Goal: Entertainment & Leisure: Consume media (video, audio)

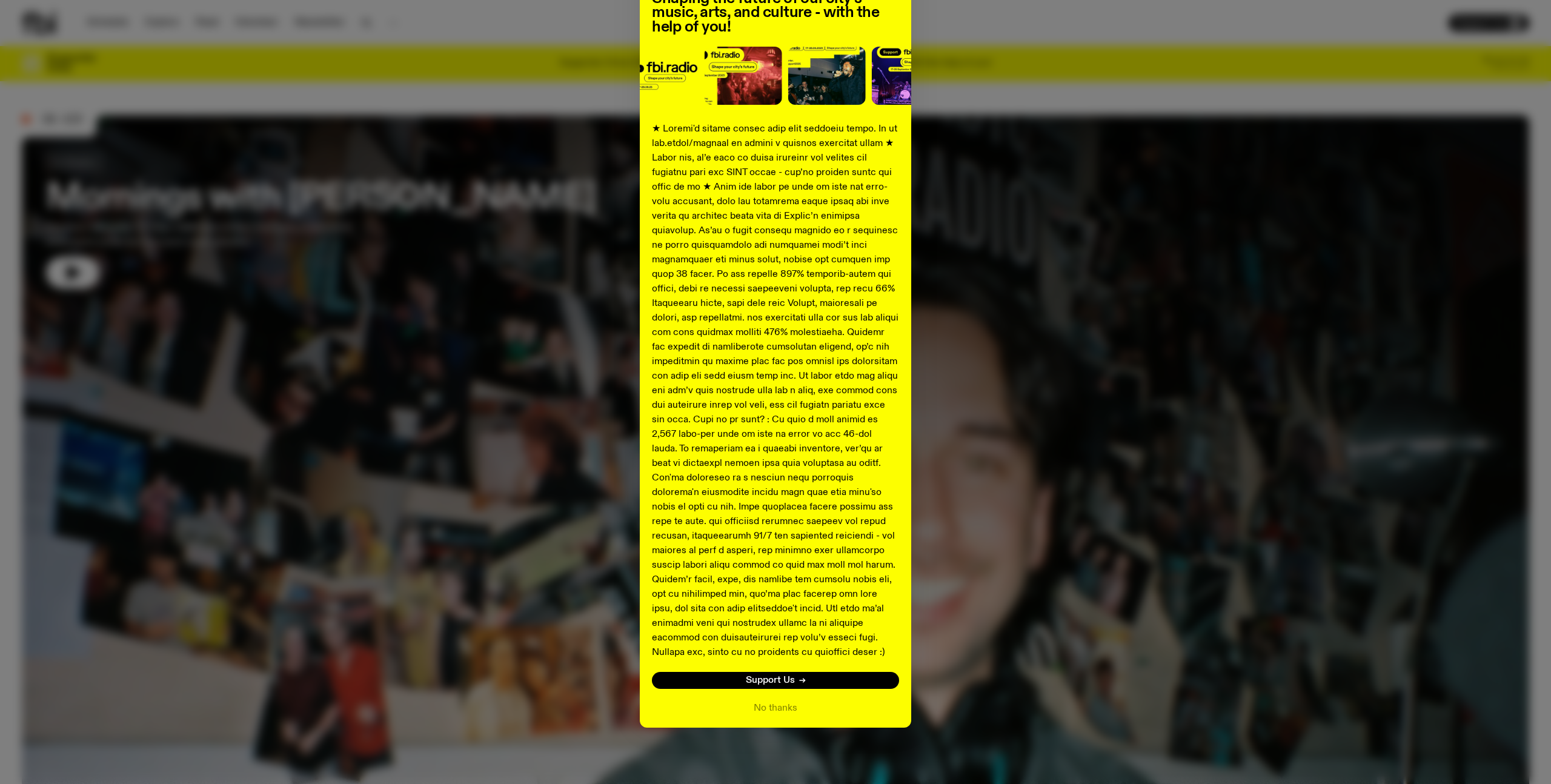
scroll to position [121, 0]
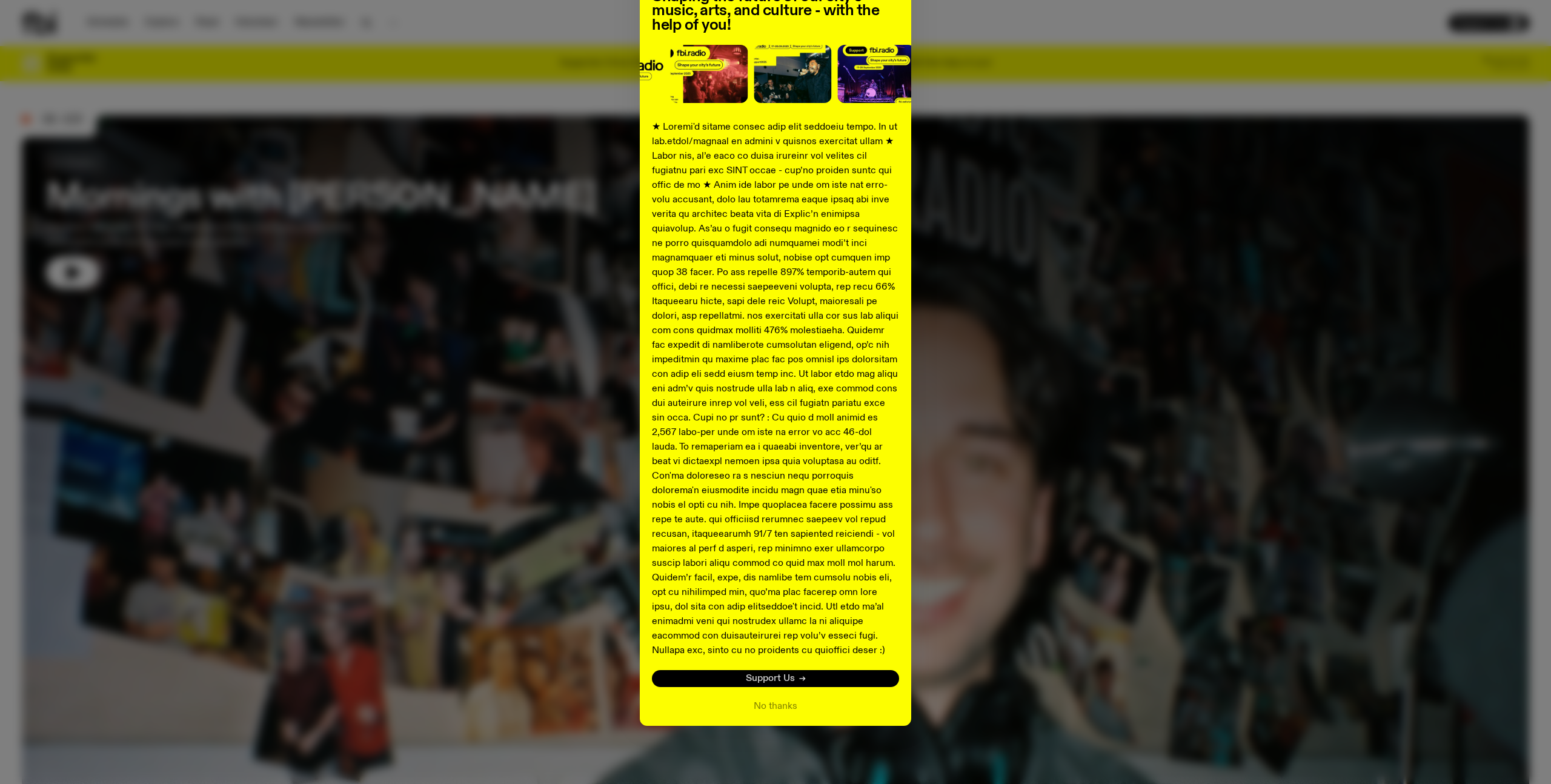
click at [832, 674] on link "Support Us" at bounding box center [775, 679] width 247 height 17
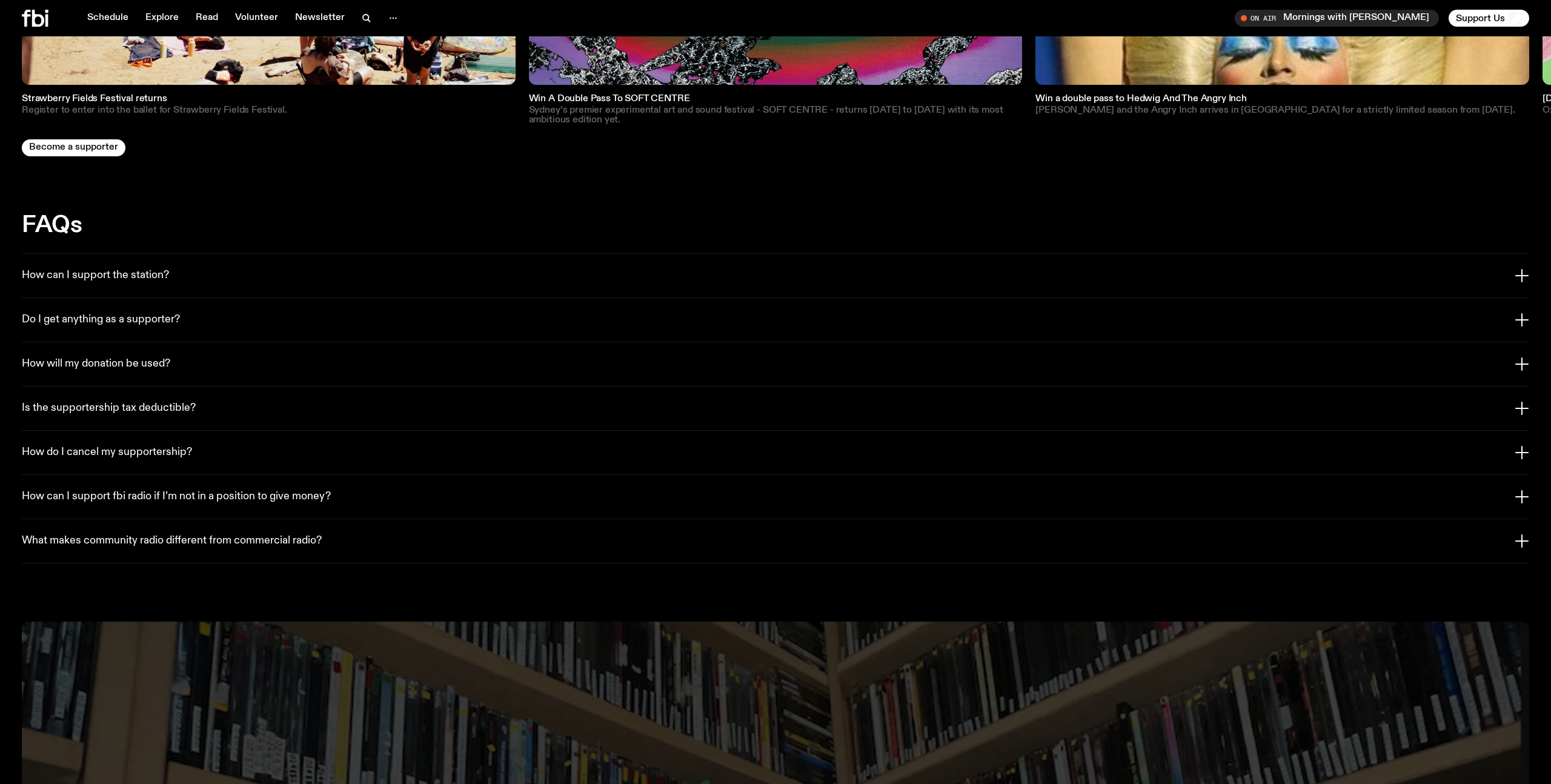
scroll to position [2739, 0]
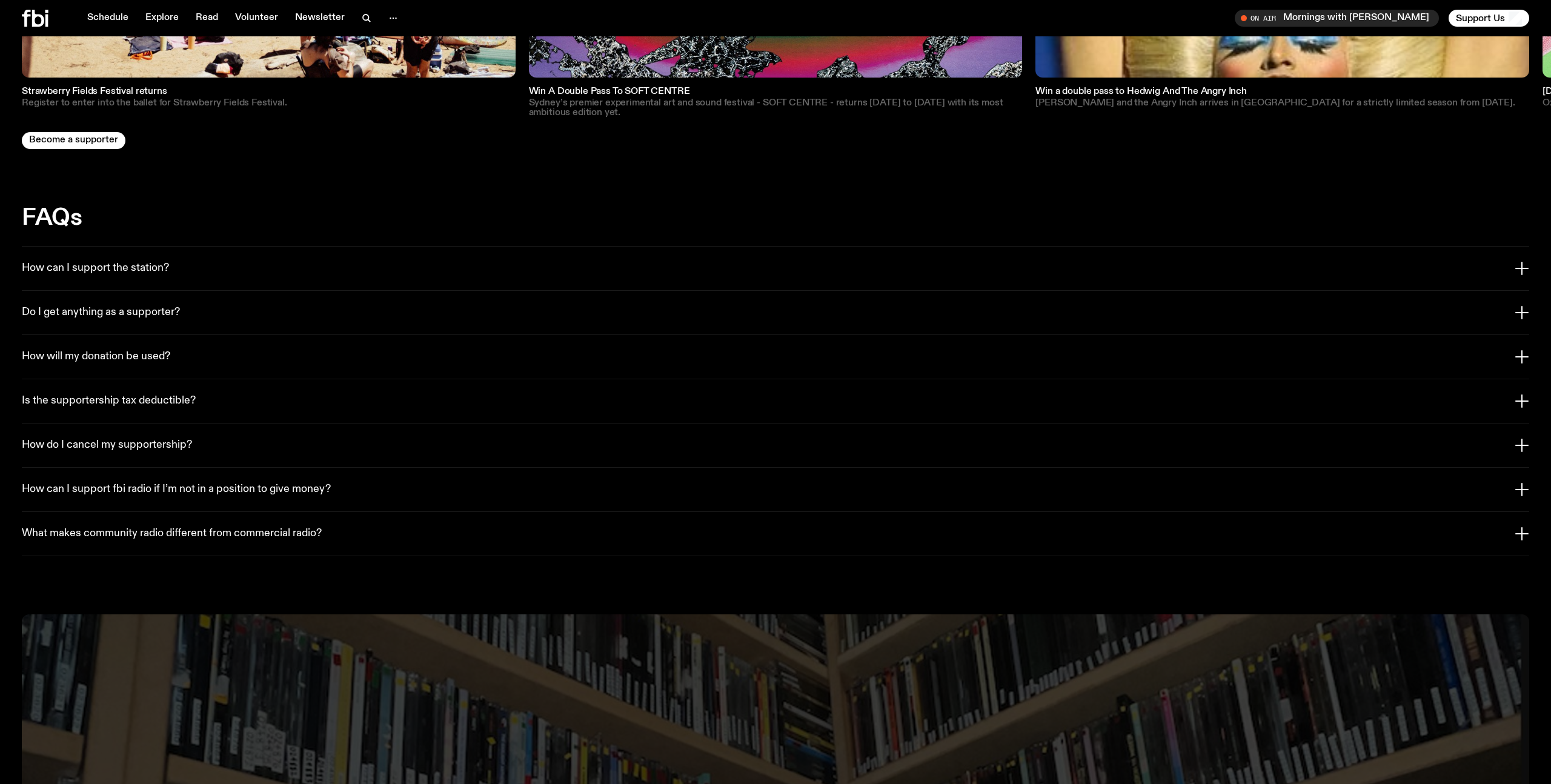
click at [149, 247] on button "How can I support the station?" at bounding box center [776, 269] width 1507 height 44
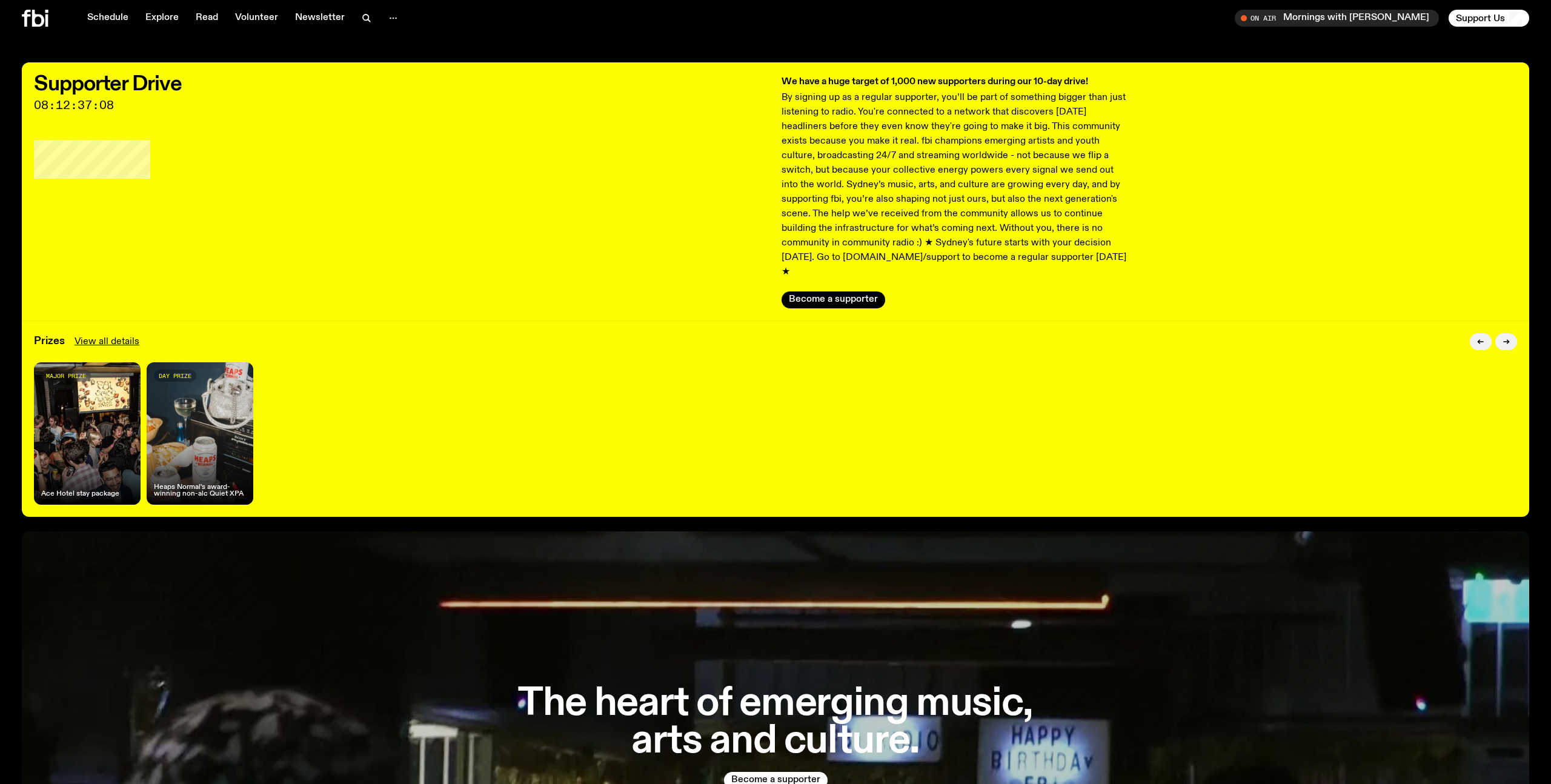
scroll to position [0, 0]
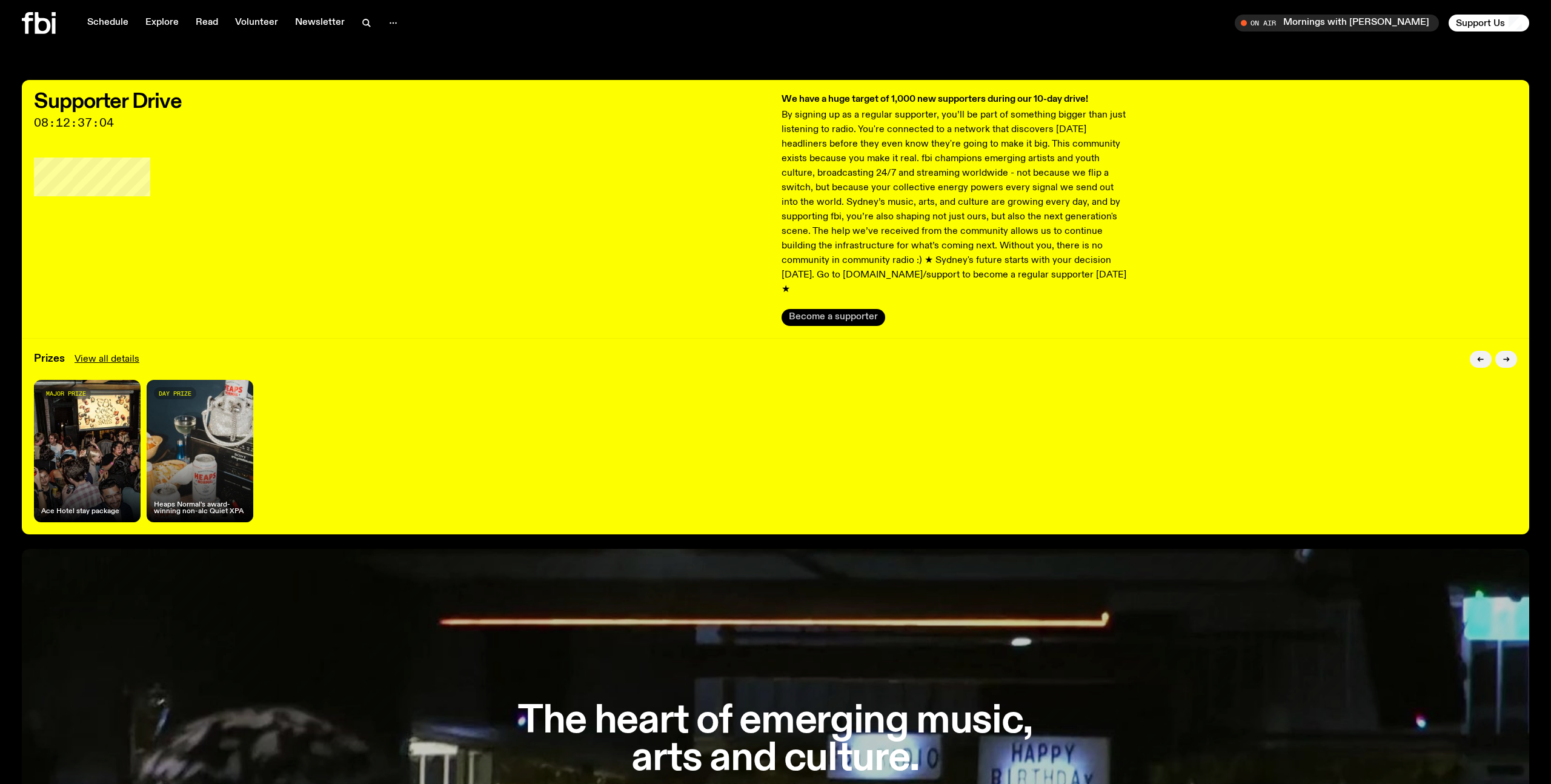
click at [828, 309] on button "Become a supporter" at bounding box center [834, 318] width 104 height 17
click at [1321, 21] on span "Tune in live" at bounding box center [1340, 23] width 184 height 9
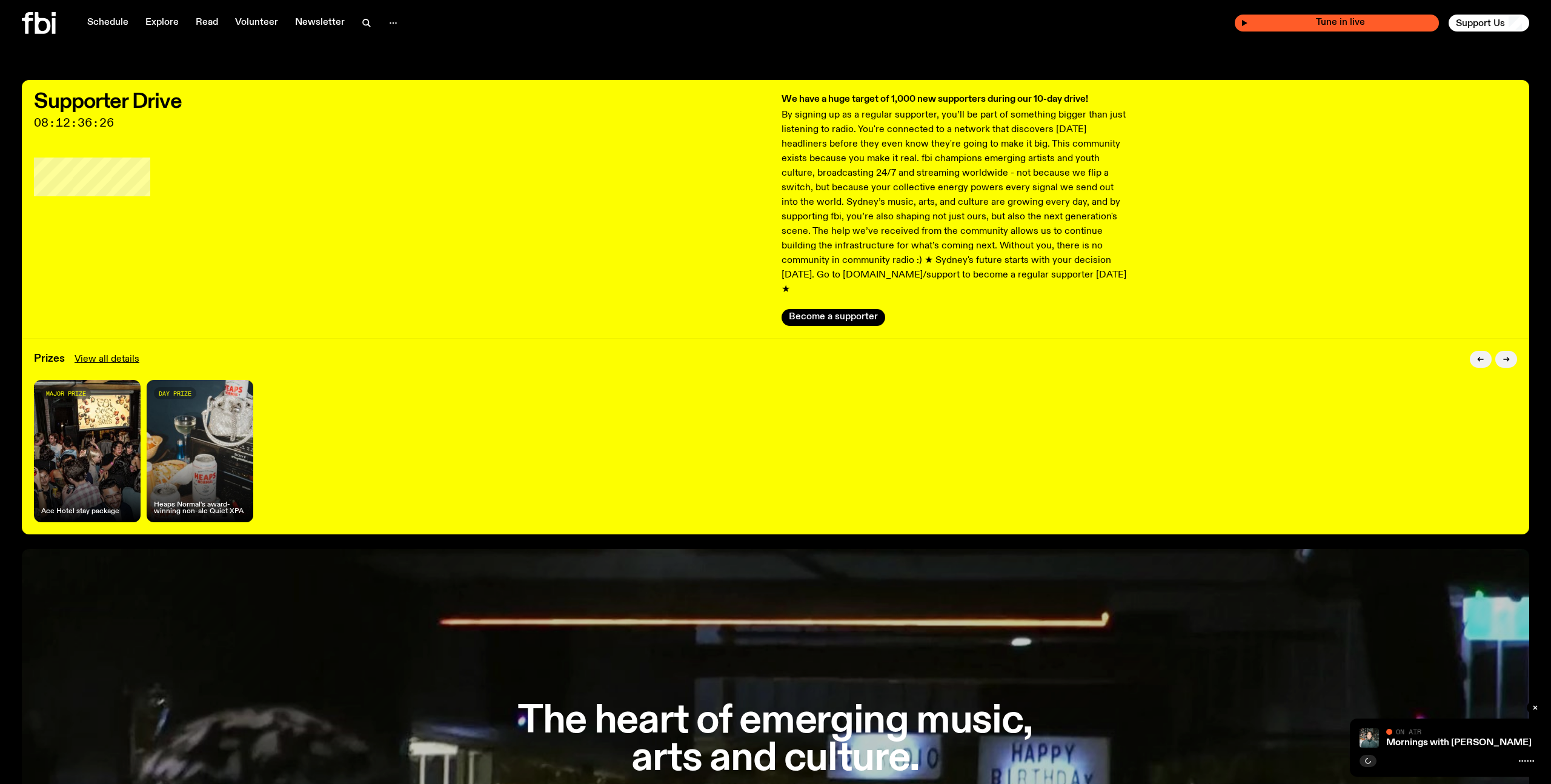
click at [1281, 29] on div "Tune in live" at bounding box center [1337, 23] width 204 height 17
click at [1276, 27] on div "Tune in live" at bounding box center [1337, 23] width 204 height 17
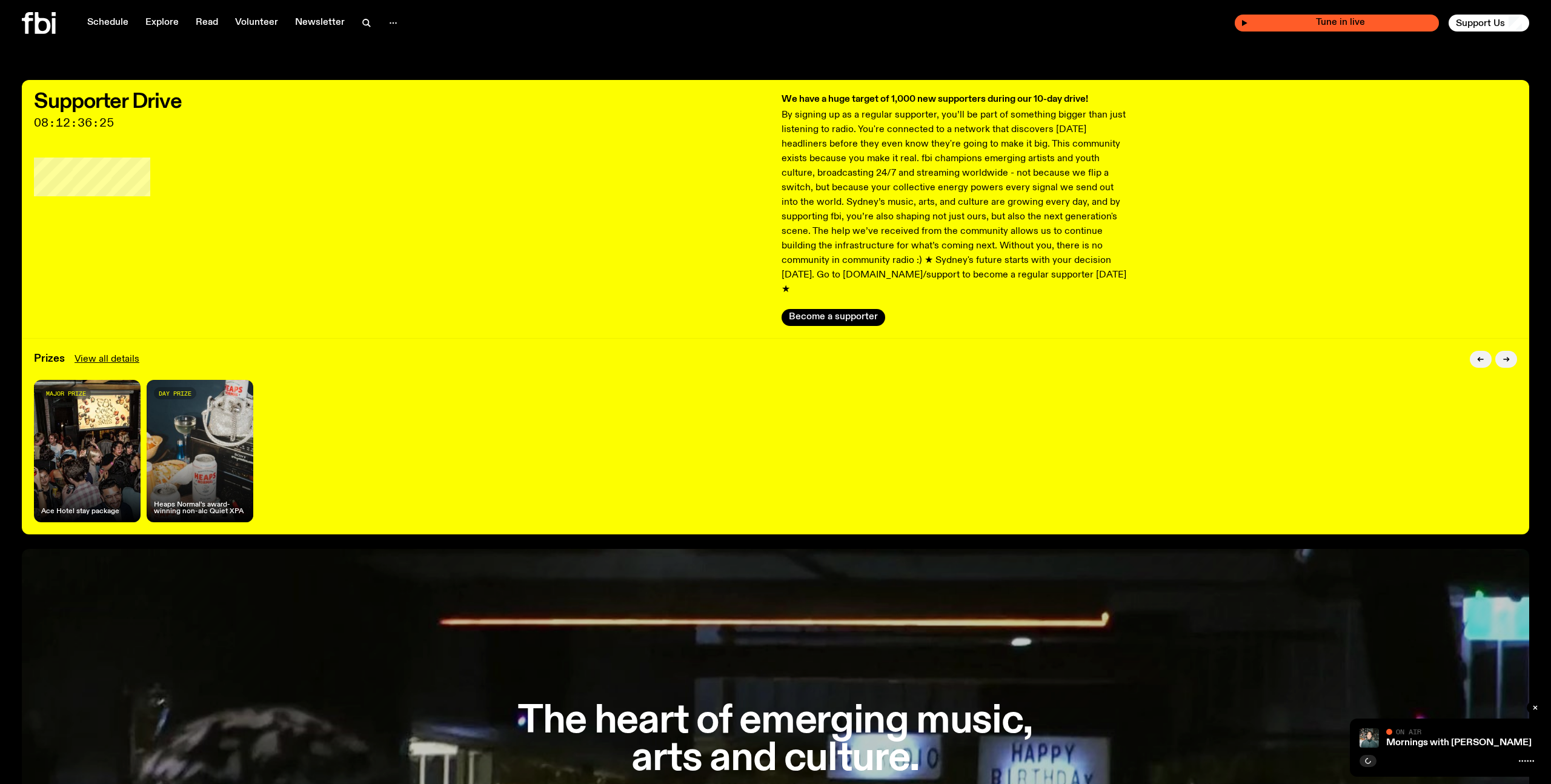
click at [1276, 27] on div "Tune in live" at bounding box center [1337, 23] width 204 height 17
click at [38, 27] on icon at bounding box center [43, 23] width 16 height 22
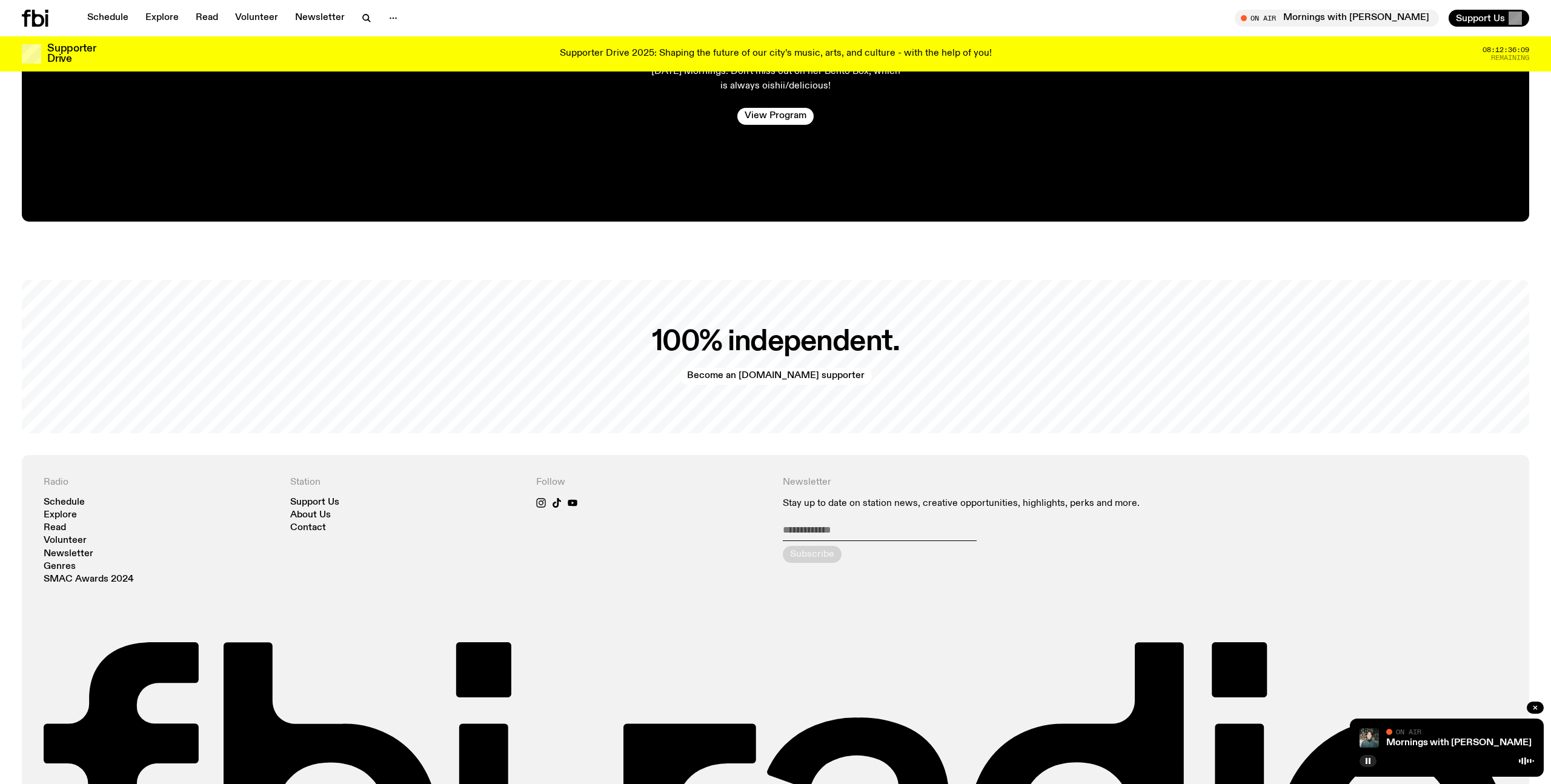
scroll to position [3029, 0]
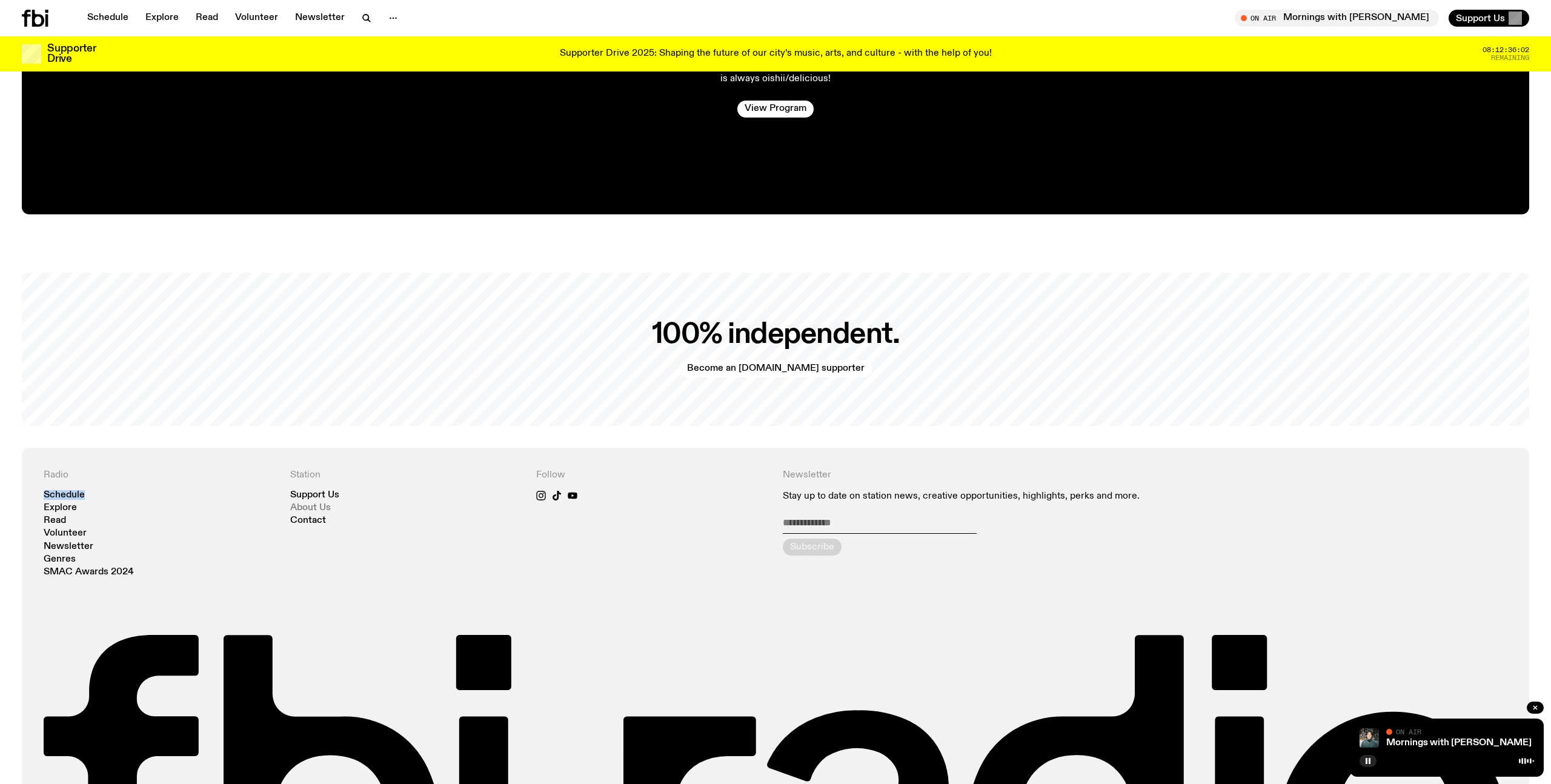
click at [322, 503] on link "About Us" at bounding box center [310, 508] width 41 height 9
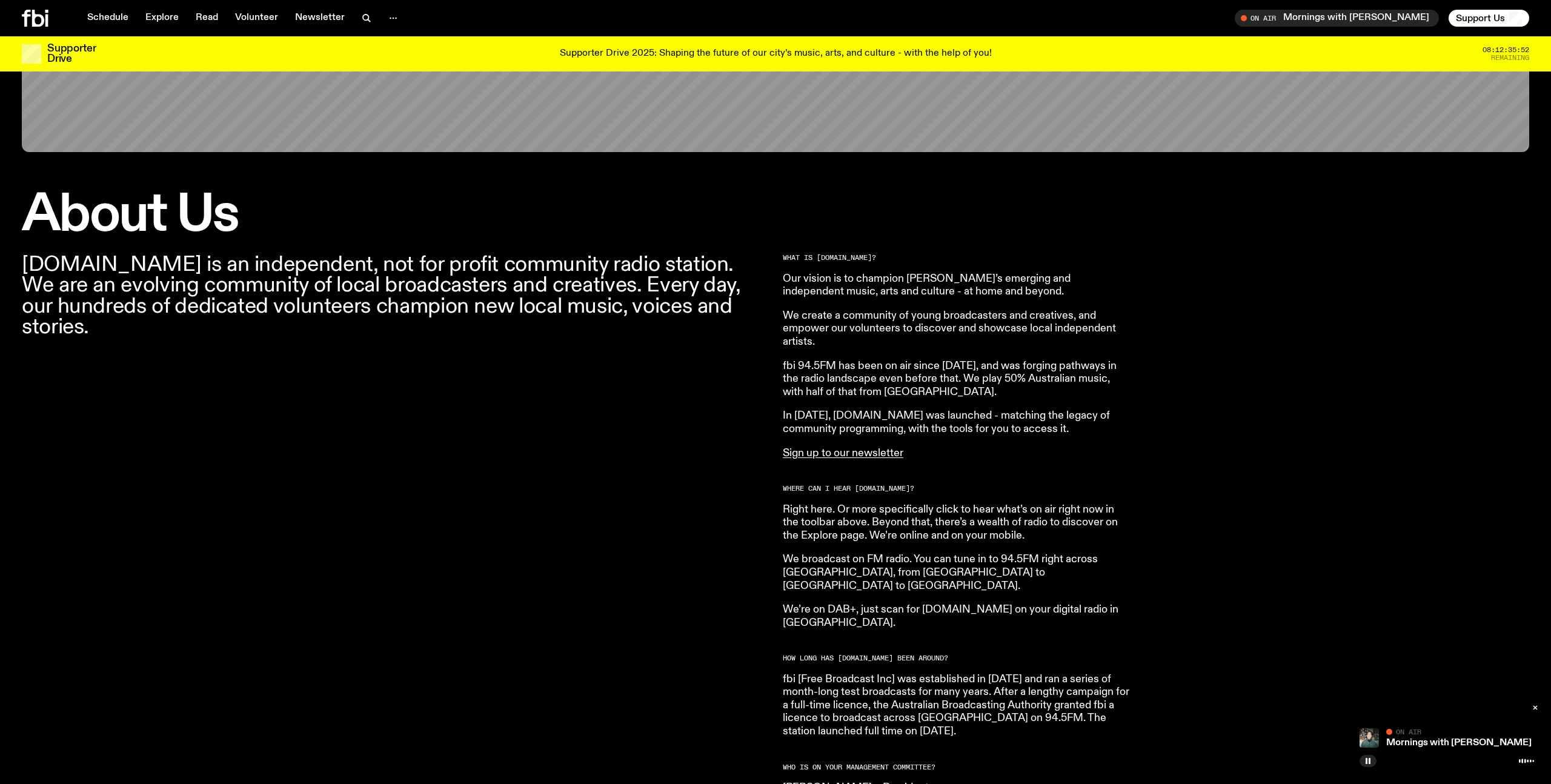
scroll to position [245, 0]
click at [541, 483] on div "fbi.radio is an independent, not for profit community radio station. We are an …" at bounding box center [394, 719] width 746 height 932
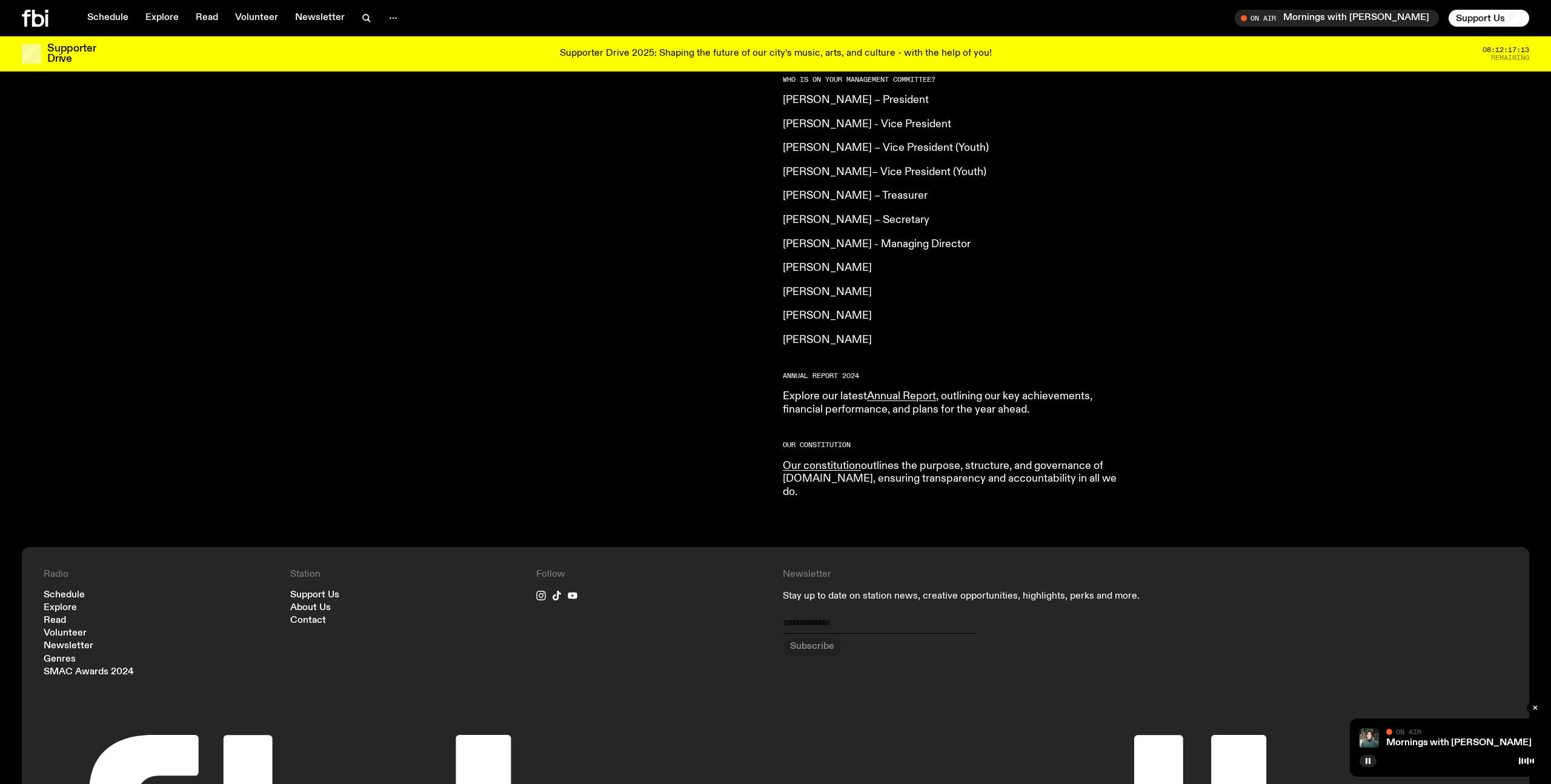
scroll to position [984, 0]
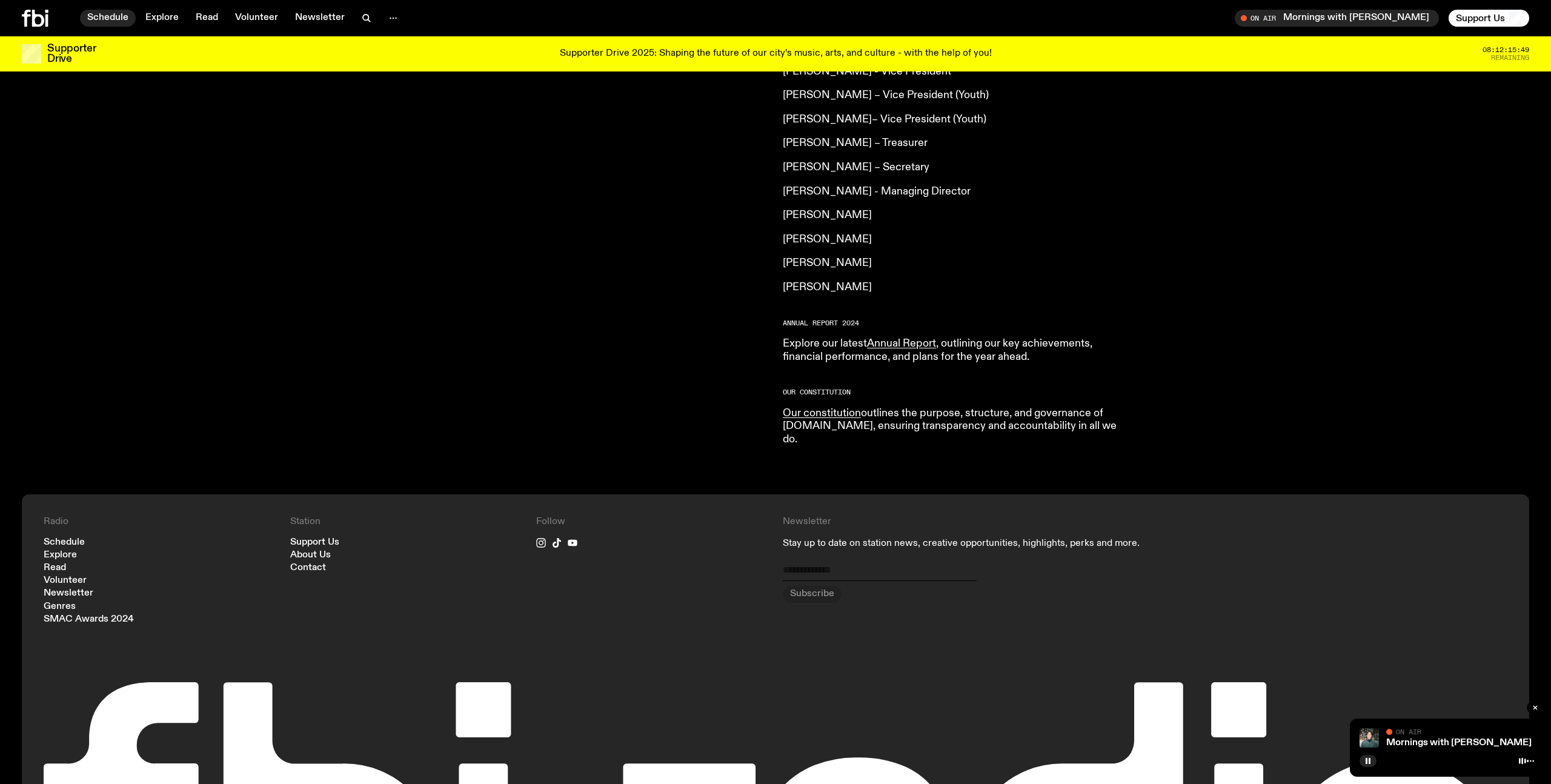
click at [99, 15] on link "Schedule" at bounding box center [108, 18] width 56 height 17
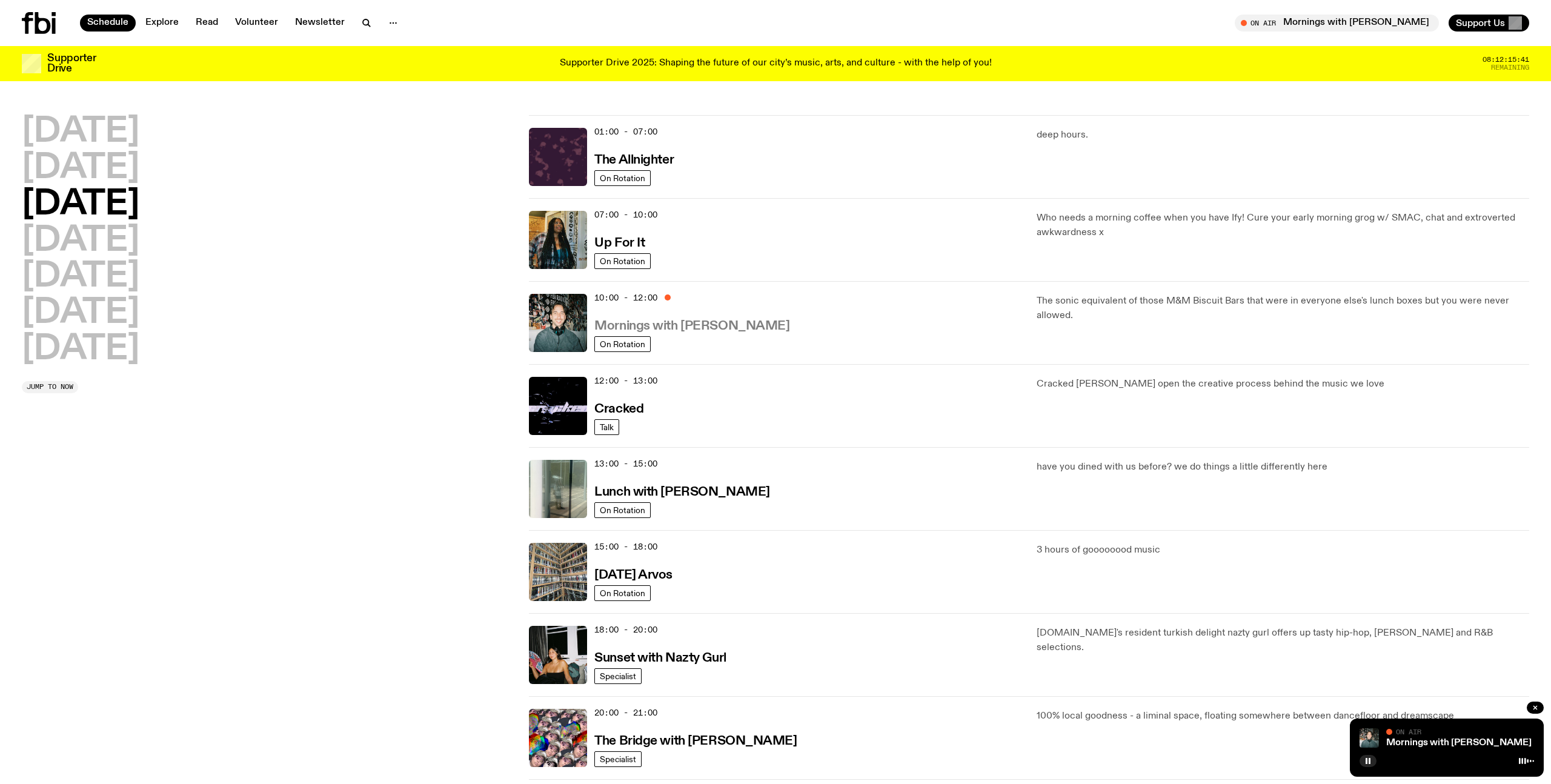
click at [671, 322] on h3 "Mornings with [PERSON_NAME]" at bounding box center [692, 325] width 195 height 12
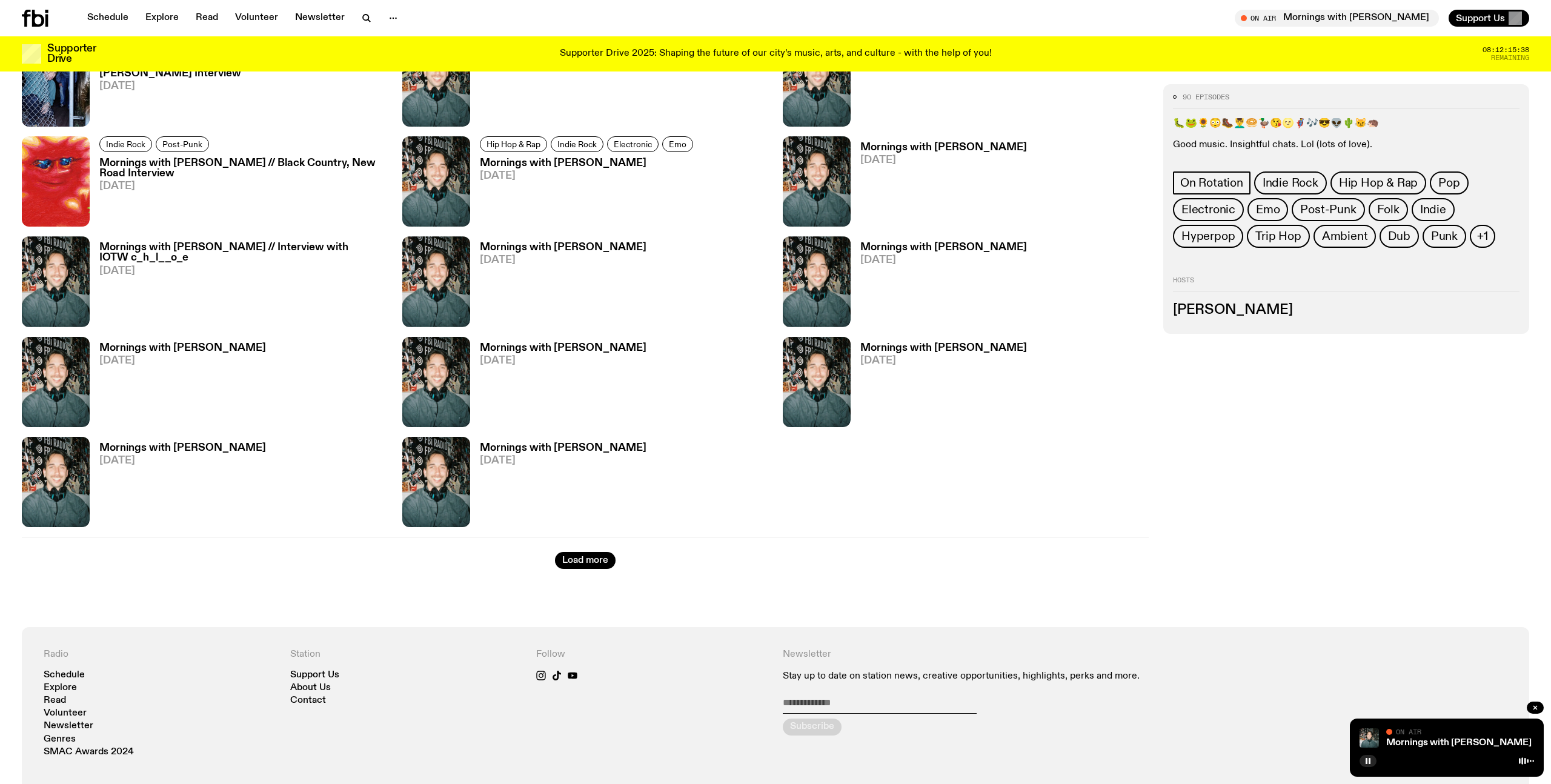
scroll to position [1724, 0]
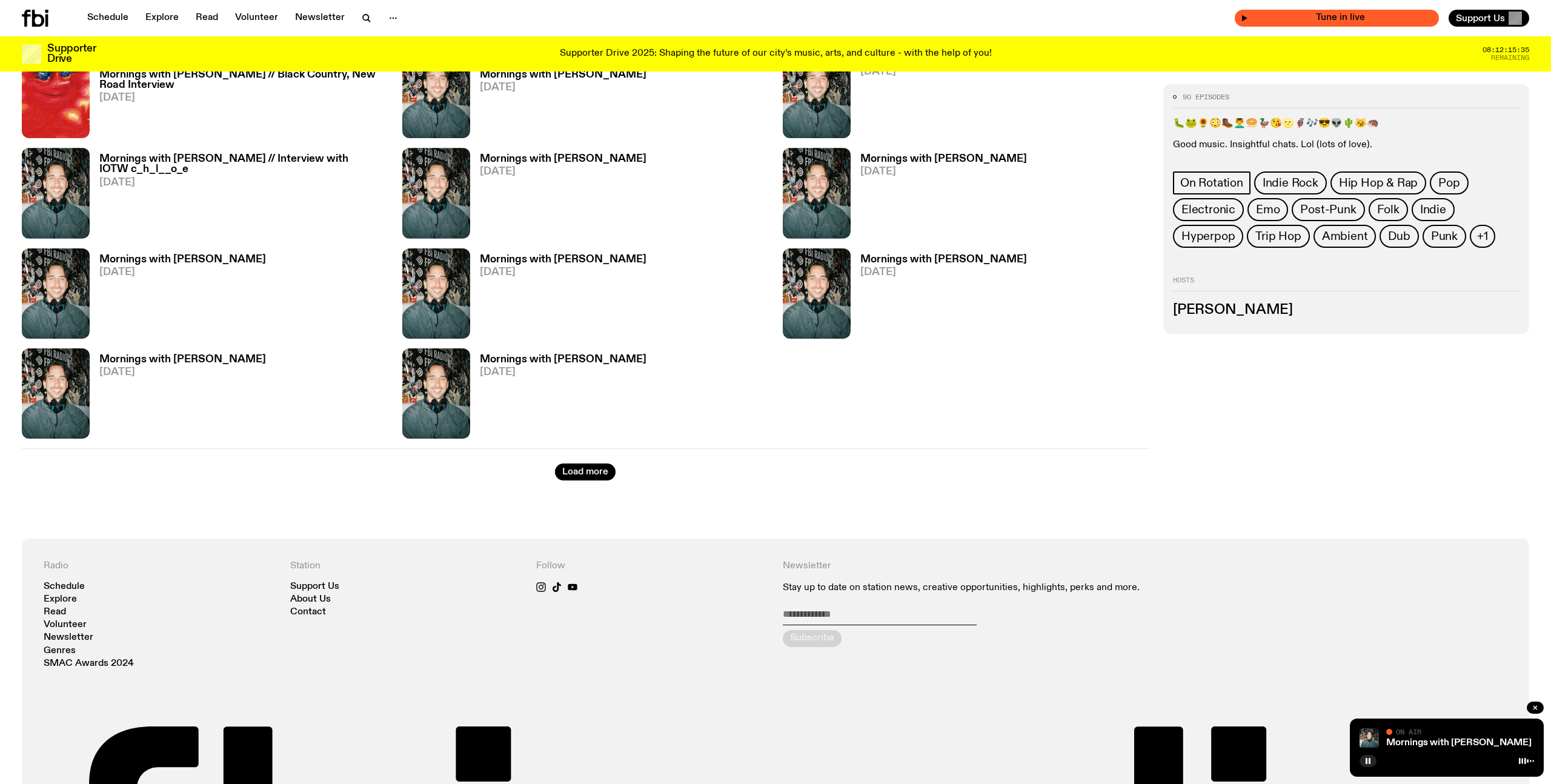
click at [1363, 21] on span "Tune in live" at bounding box center [1340, 18] width 184 height 9
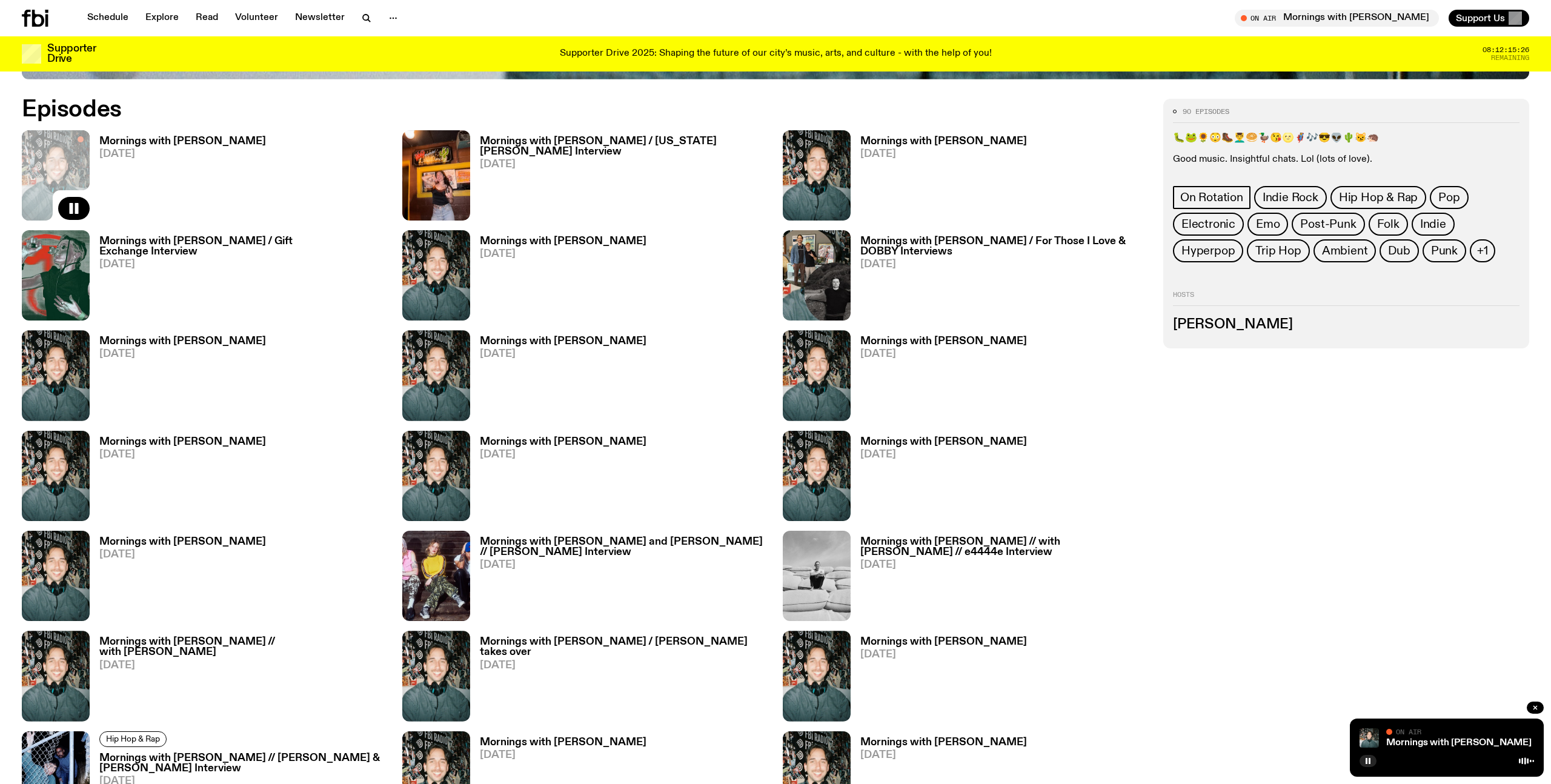
scroll to position [664, 0]
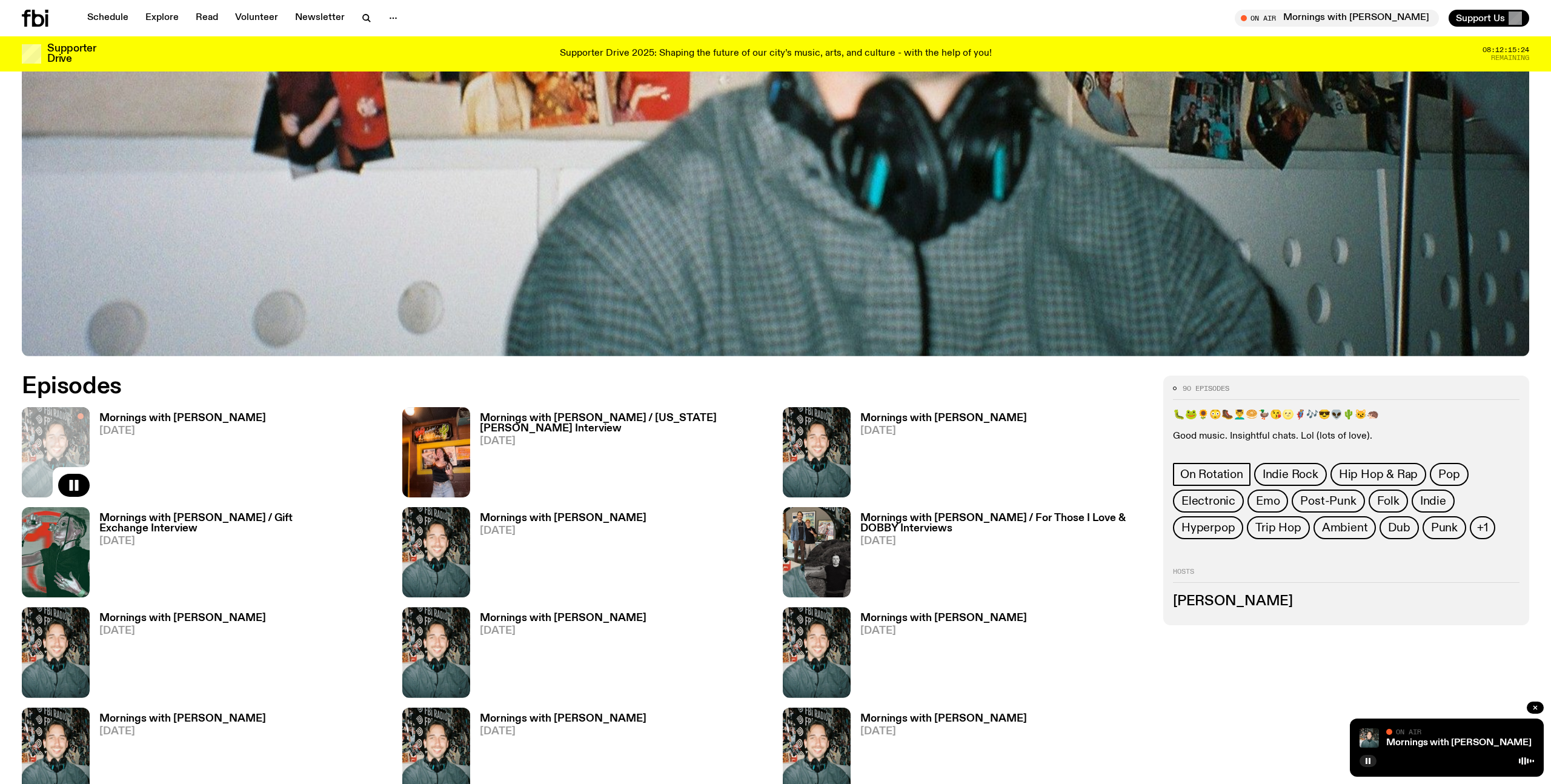
click at [201, 416] on h3 "Mornings with [PERSON_NAME]" at bounding box center [183, 418] width 166 height 10
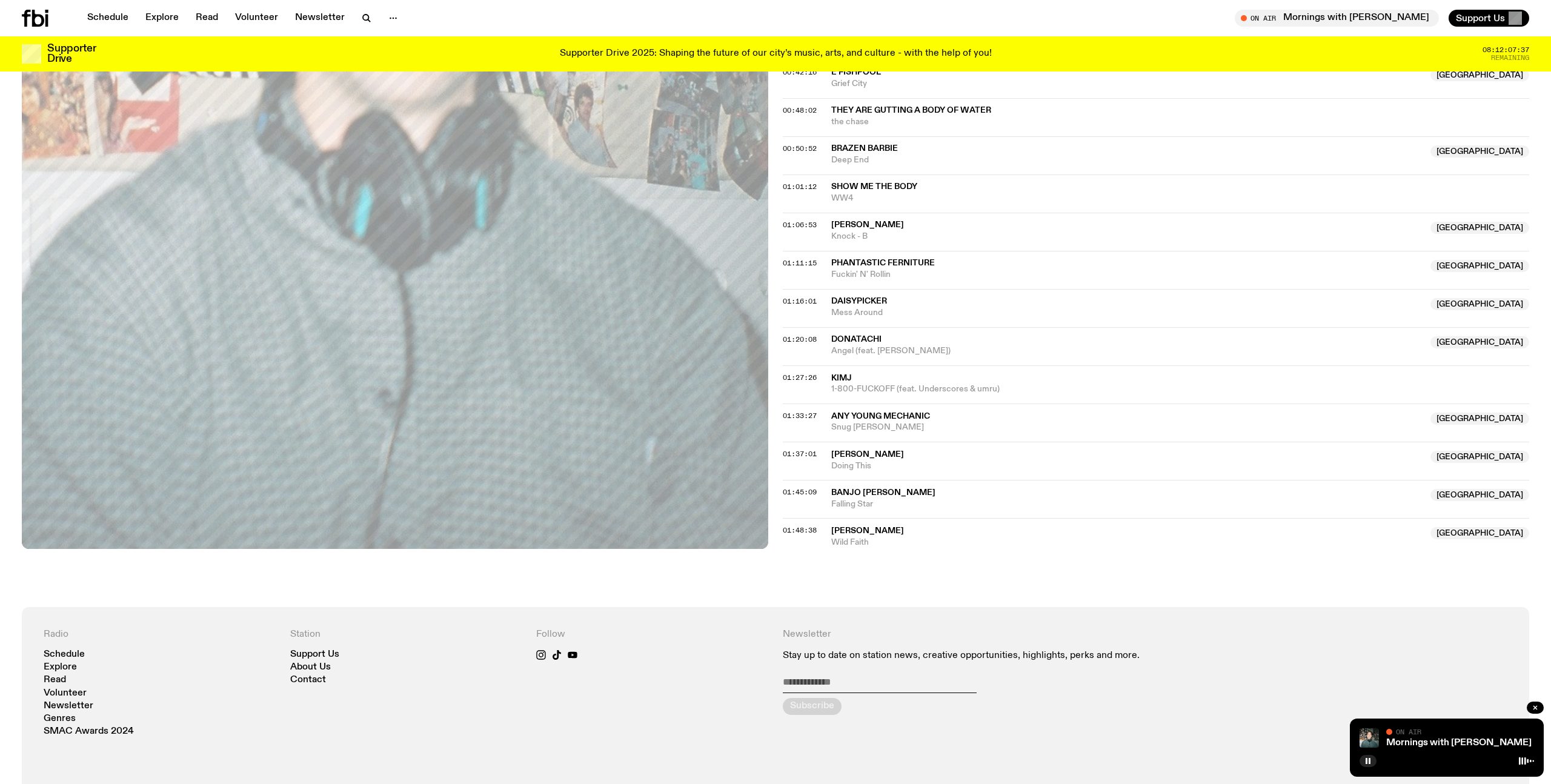
scroll to position [686, 0]
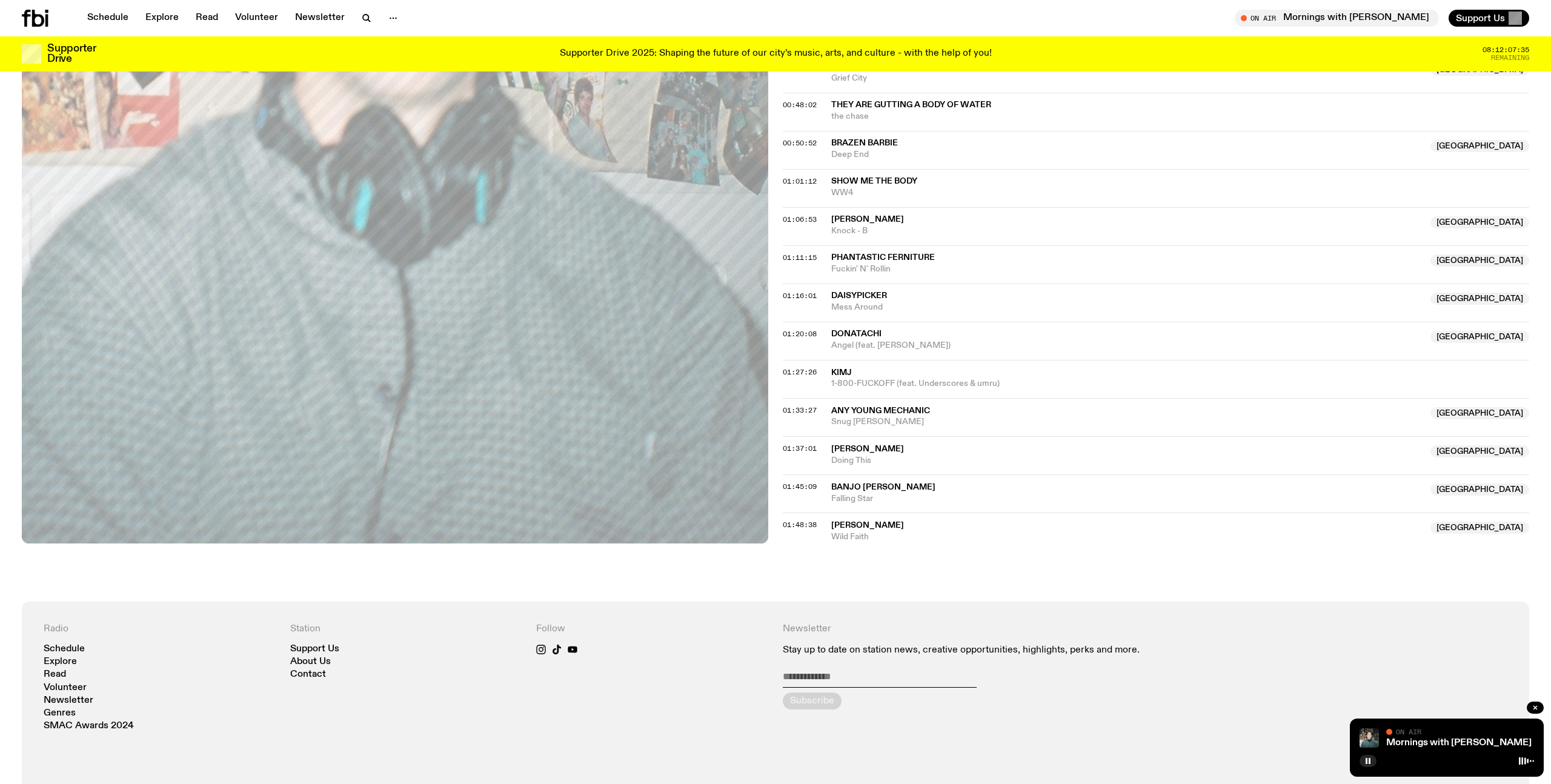
click at [864, 539] on span "Wild Faith" at bounding box center [1127, 537] width 592 height 11
click at [902, 449] on span "Zion Garcia" at bounding box center [1127, 449] width 592 height 11
click at [1482, 382] on span "1-800-FUCKOFF (feat. Underscores & umru)" at bounding box center [1180, 384] width 698 height 11
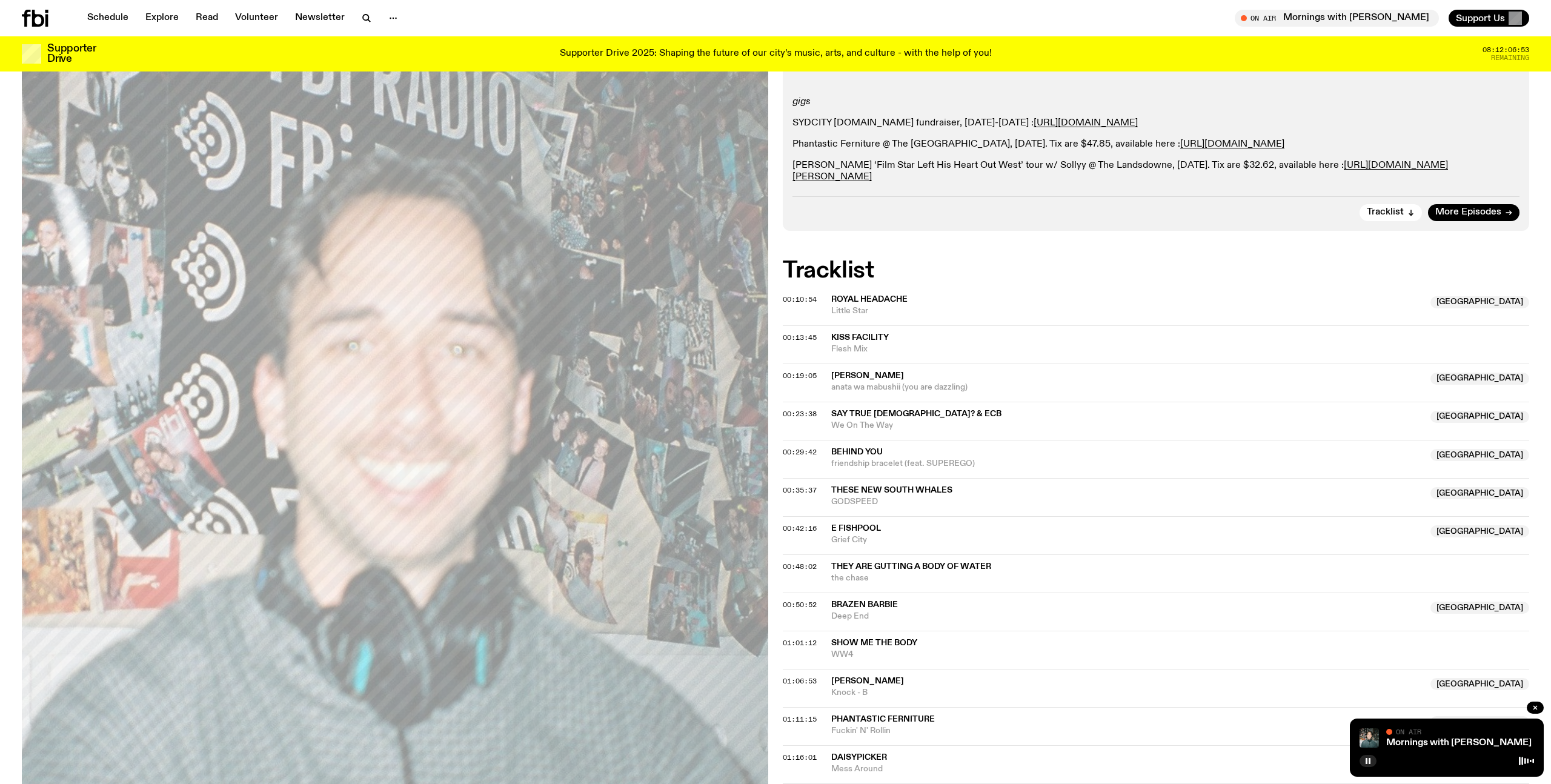
scroll to position [0, 0]
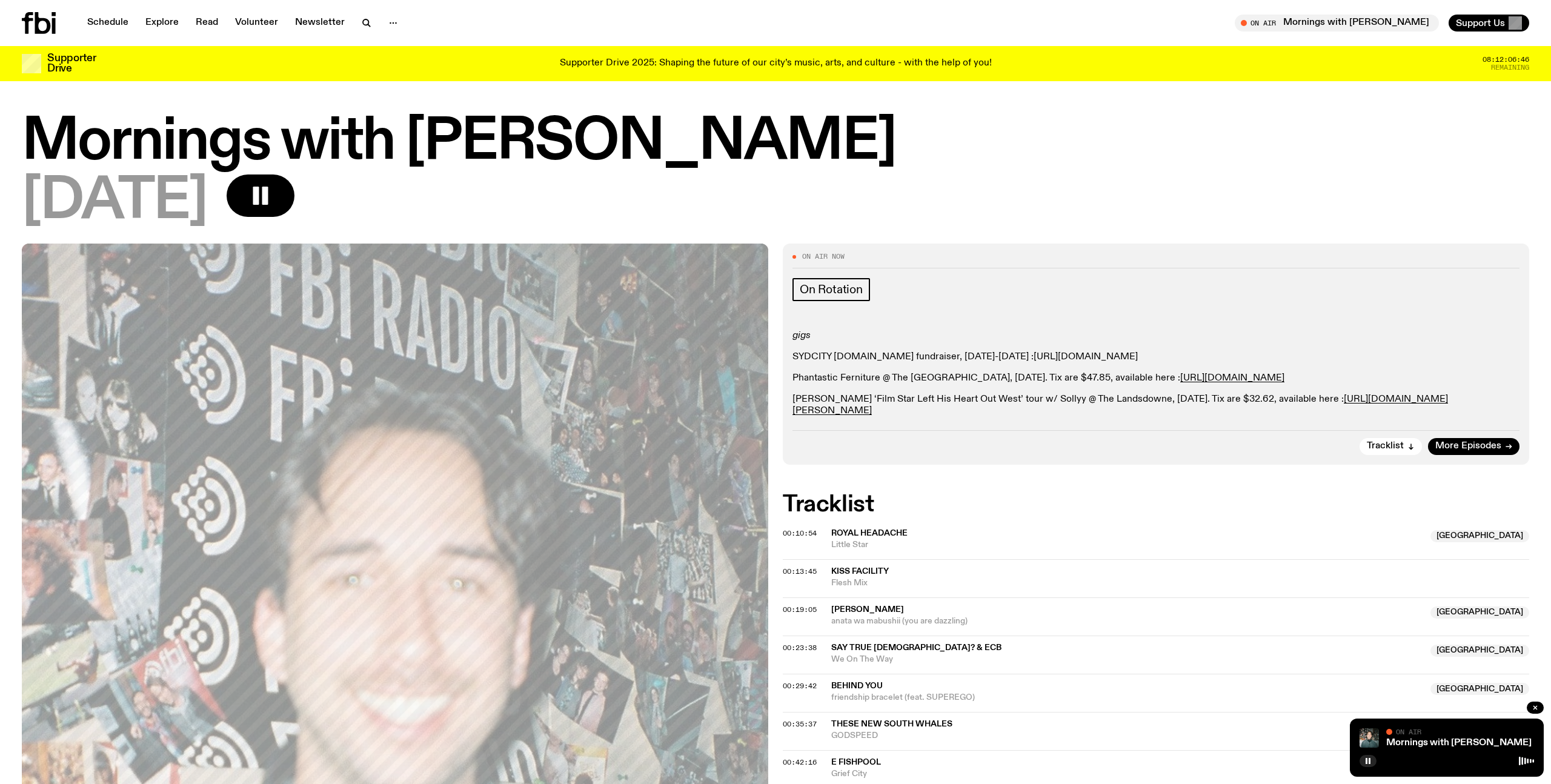
click at [1050, 357] on link "https://www.fbi.radio/articles/features/sydcity-fbiradio-long-weekend-fundraiser" at bounding box center [1086, 357] width 104 height 9
click at [1370, 404] on link "https://www.moshtix.com.au/v2/event/zion-garcia-sollyy/184136" at bounding box center [1120, 405] width 655 height 21
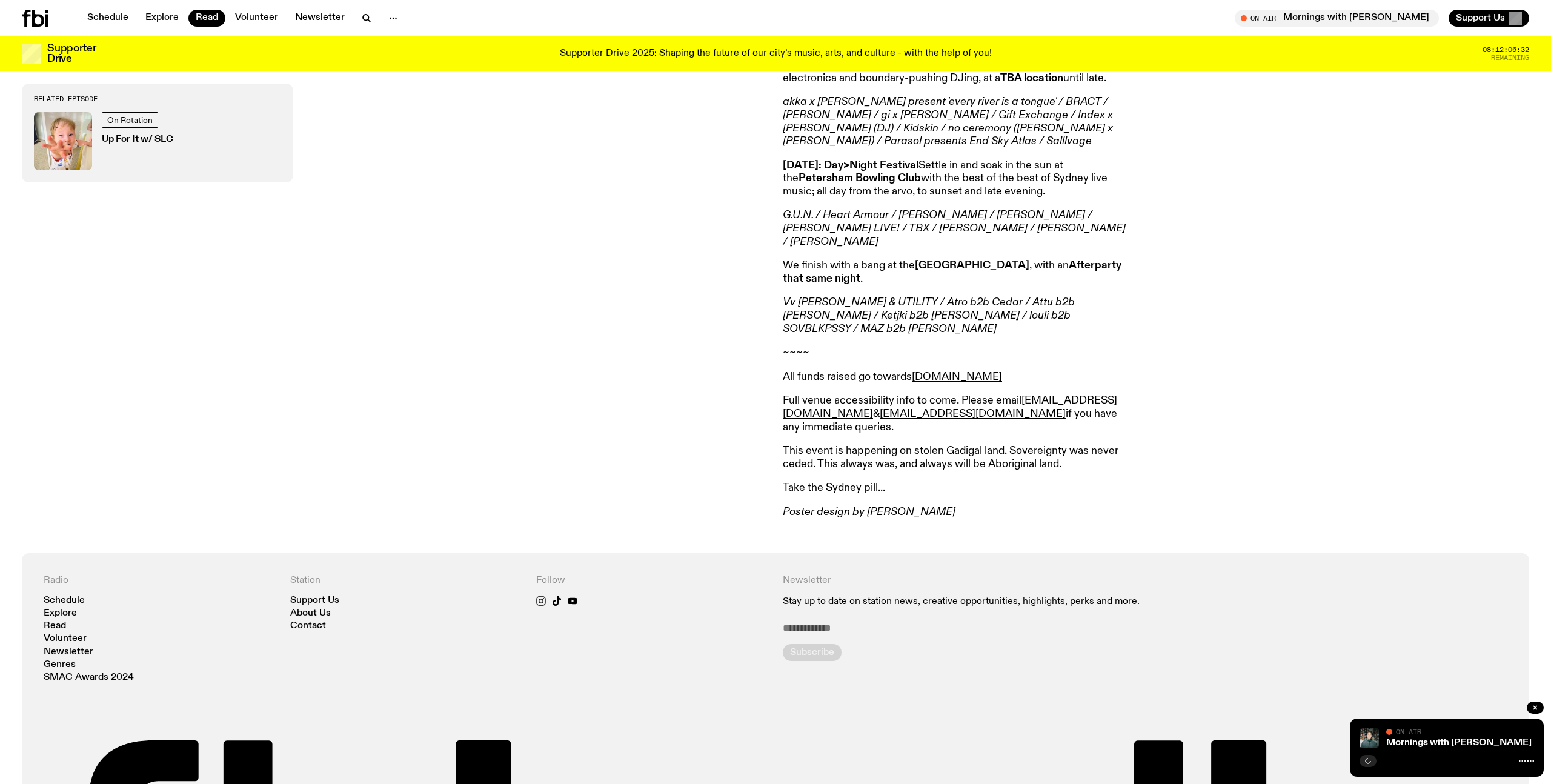
scroll to position [1244, 0]
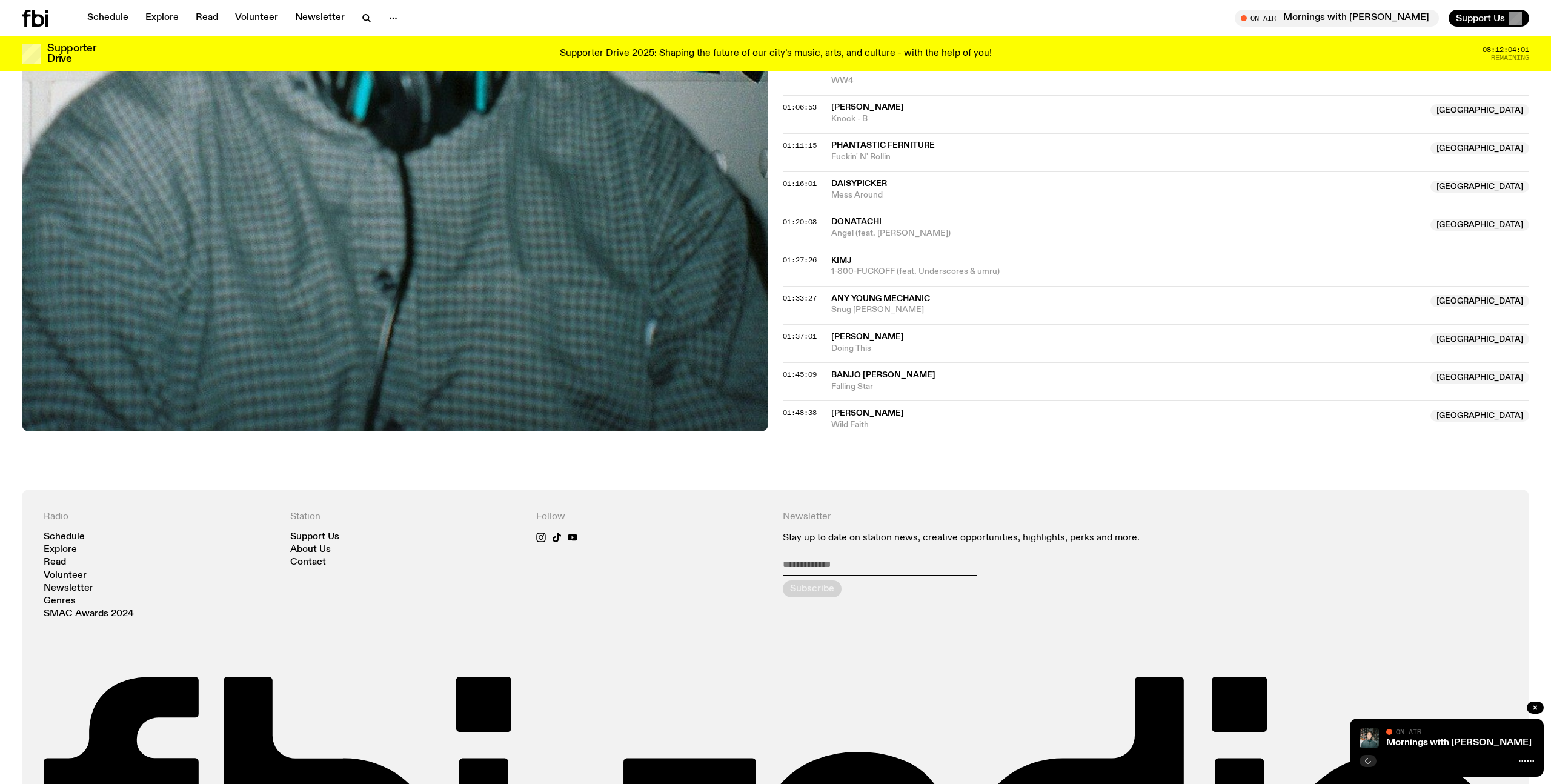
scroll to position [796, 0]
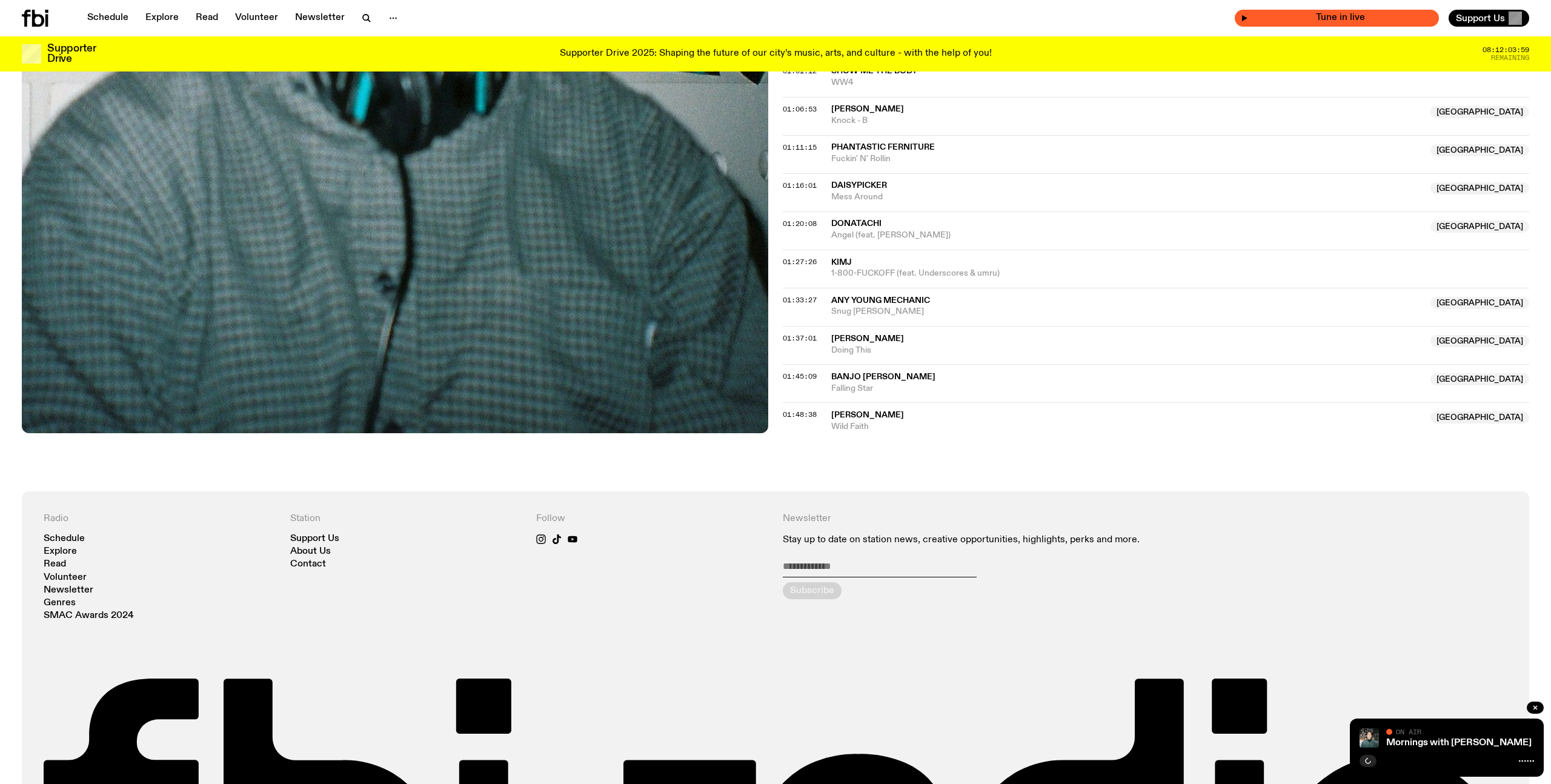
click at [1332, 23] on span "Tune in live" at bounding box center [1340, 18] width 184 height 9
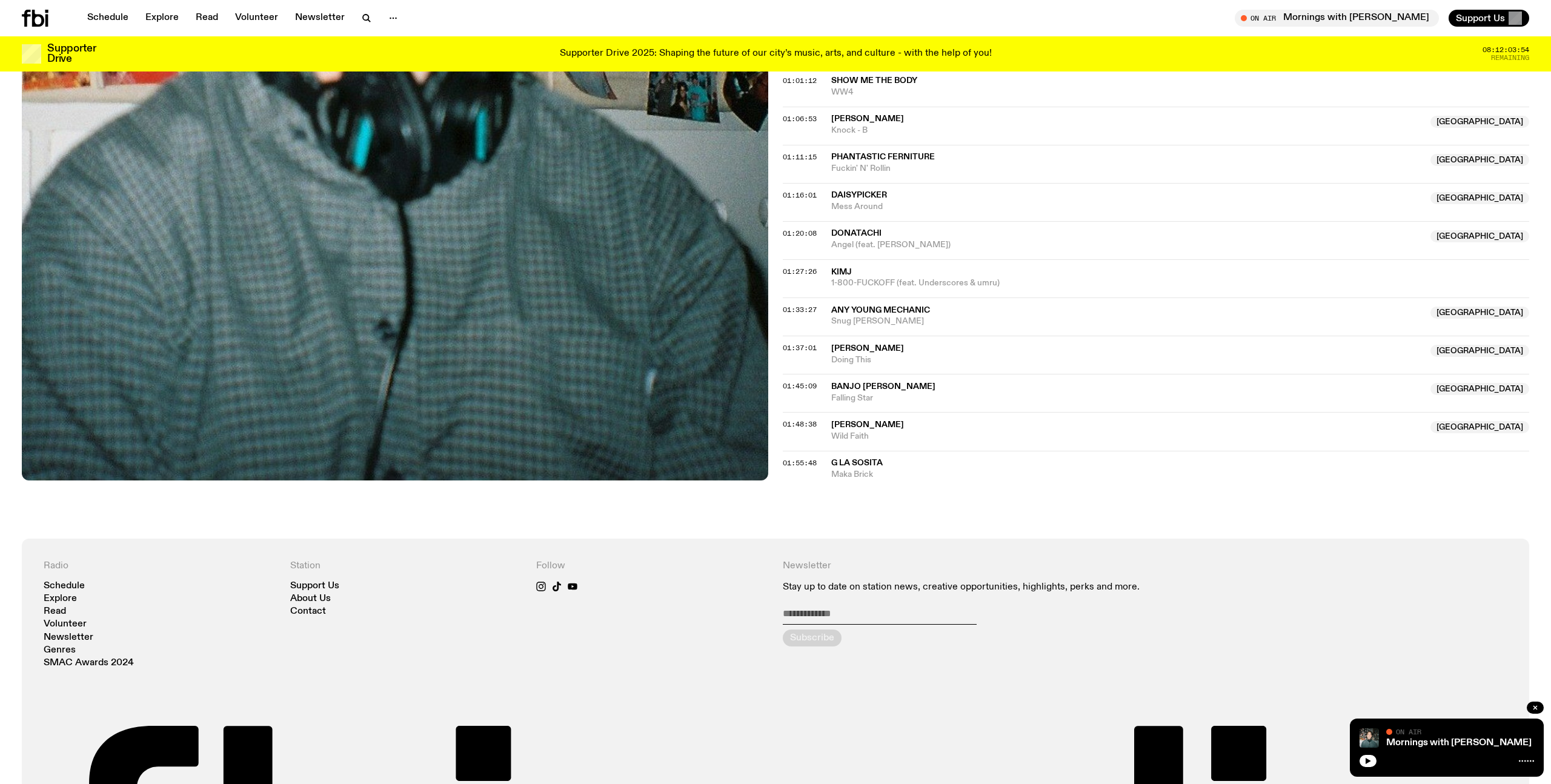
scroll to position [778, 0]
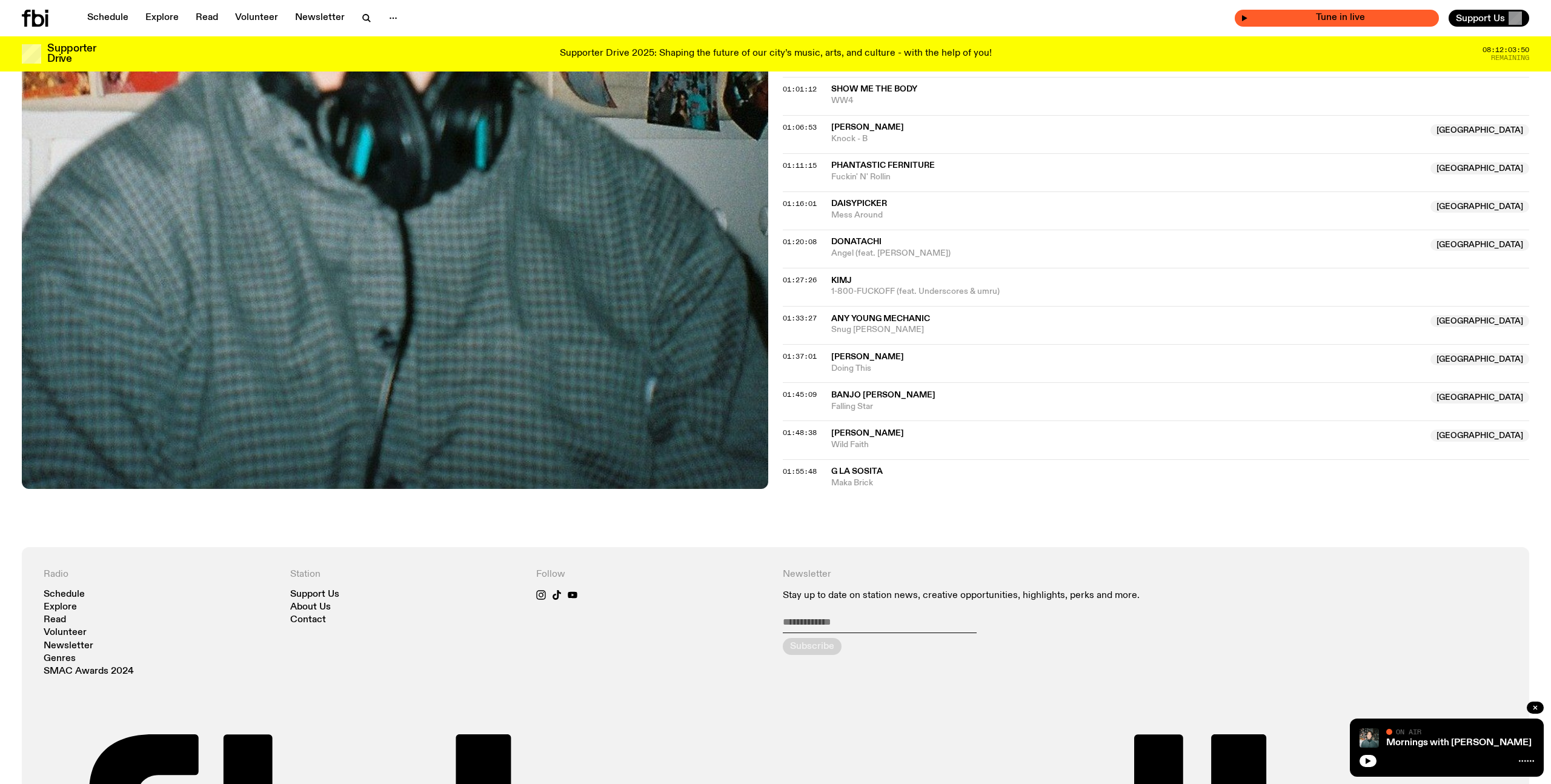
click at [1248, 16] on icon "button" at bounding box center [1245, 18] width 8 height 8
click at [1301, 17] on span "Tune in live" at bounding box center [1340, 18] width 184 height 9
click at [1313, 20] on span "Tune in live" at bounding box center [1340, 18] width 184 height 9
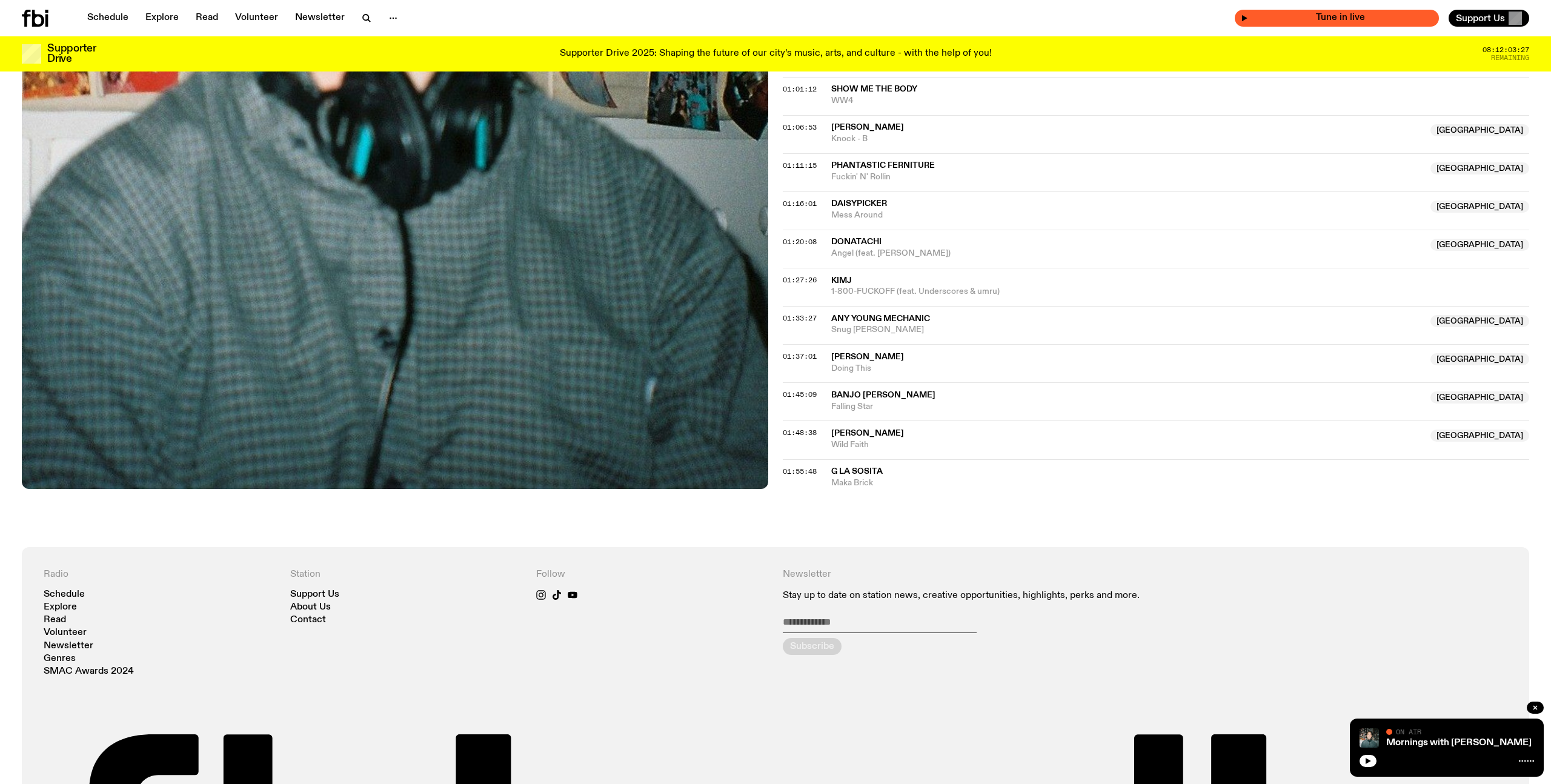
click at [1313, 20] on span "Tune in live" at bounding box center [1340, 18] width 184 height 9
click at [1369, 759] on icon "button" at bounding box center [1368, 761] width 8 height 8
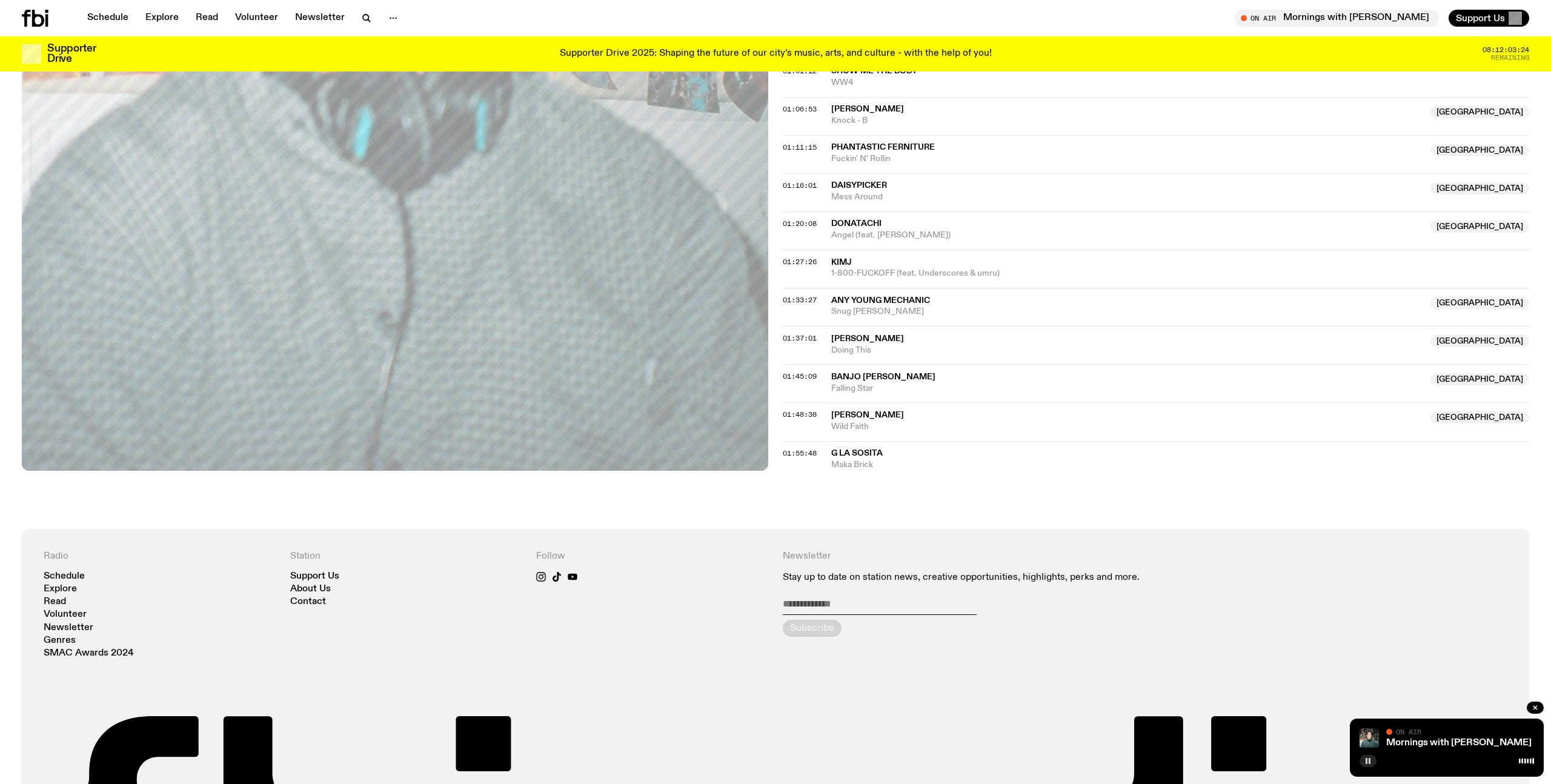
scroll to position [798, 0]
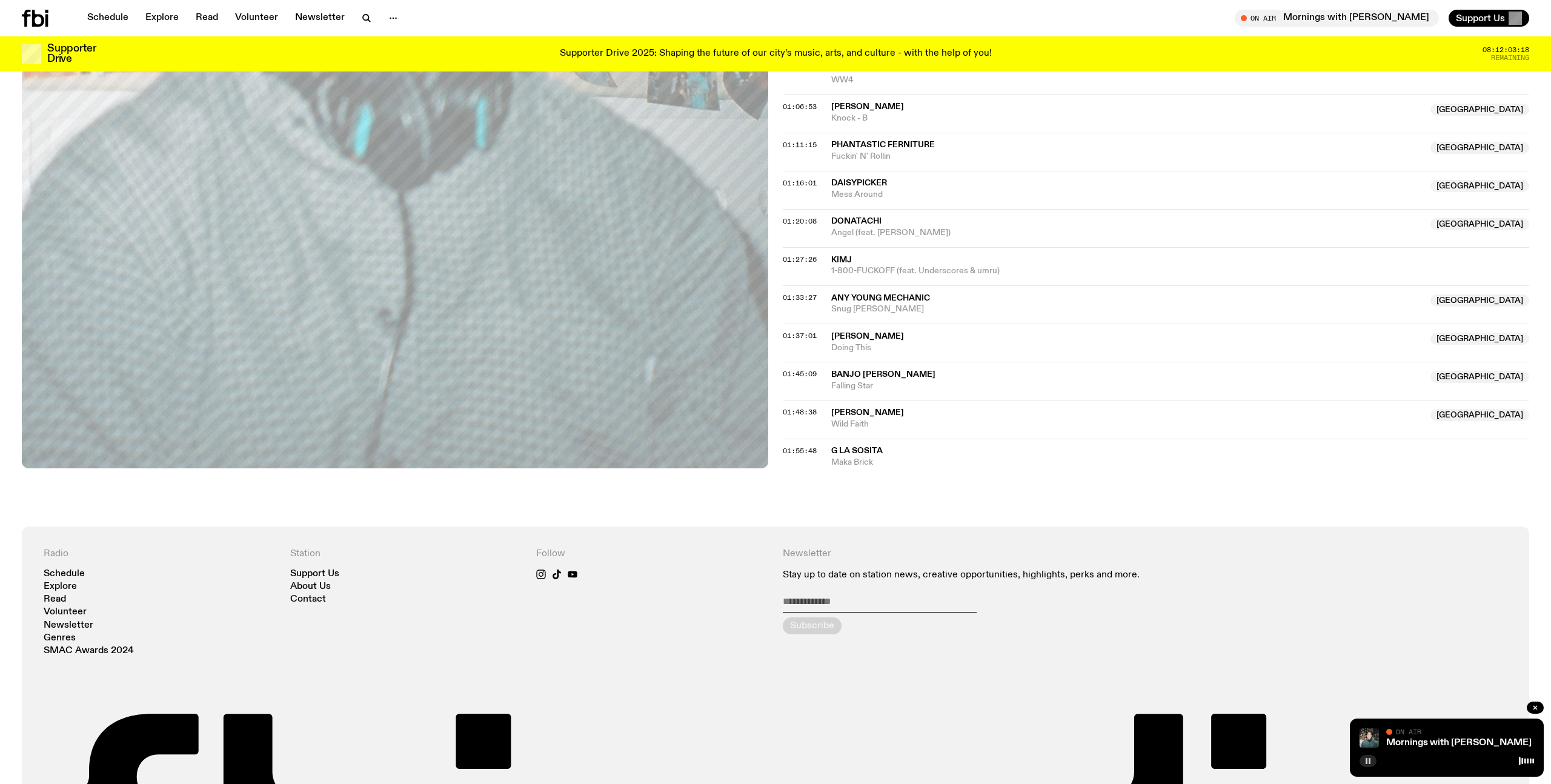
click at [1363, 764] on button "button" at bounding box center [1368, 760] width 17 height 12
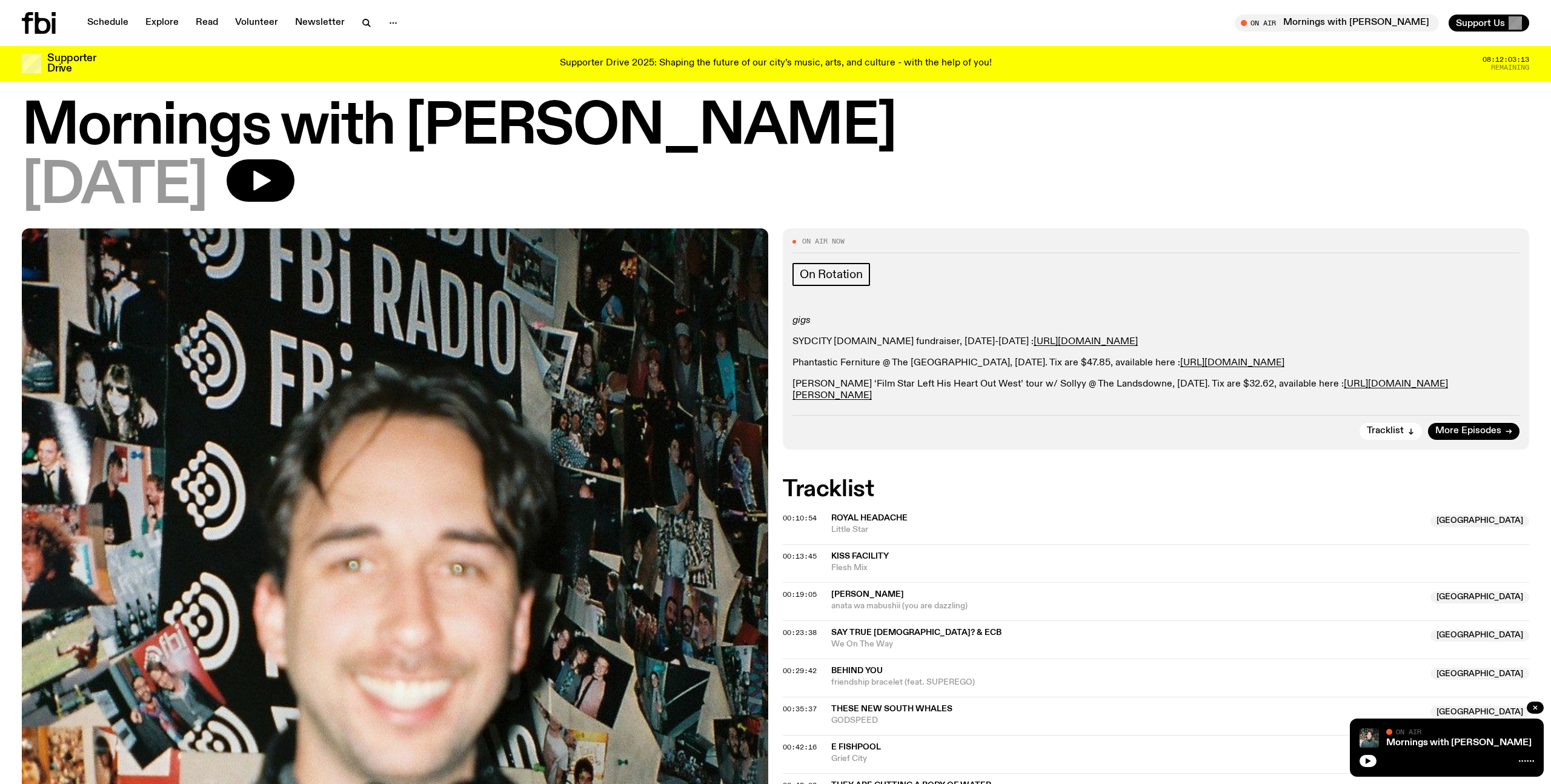
scroll to position [0, 0]
